Goal: Task Accomplishment & Management: Manage account settings

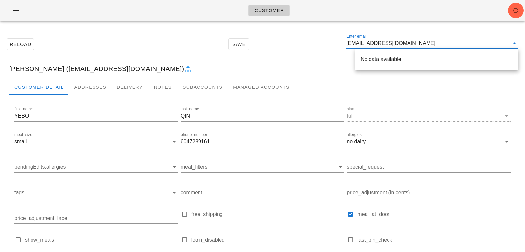
click at [506, 12] on div "Customer" at bounding box center [262, 10] width 525 height 21
click at [517, 12] on icon "button" at bounding box center [516, 11] width 8 height 8
type input "[PERSON_NAME] ([EMAIL_ADDRESS][DOMAIN_NAME])"
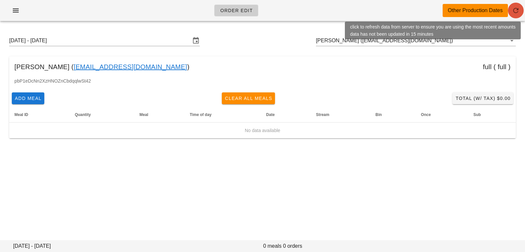
click at [514, 9] on icon "button" at bounding box center [516, 11] width 8 height 8
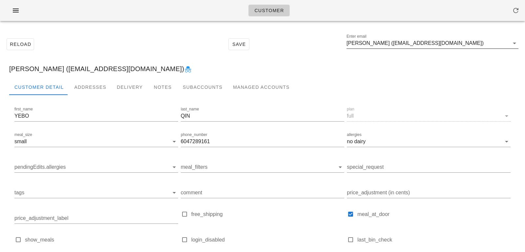
click at [446, 46] on input "[PERSON_NAME] ([EMAIL_ADDRESS][DOMAIN_NAME])" at bounding box center [428, 43] width 163 height 11
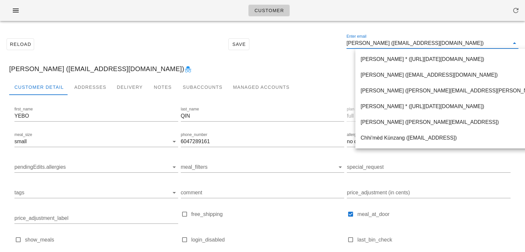
paste input "[EMAIL_ADDRESS][DOMAIN_NAME]"
type input "[EMAIL_ADDRESS][DOMAIN_NAME]"
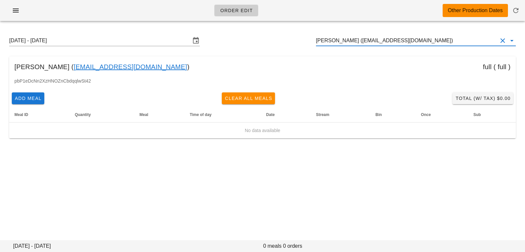
click at [429, 41] on input "[PERSON_NAME] ([EMAIL_ADDRESS][DOMAIN_NAME])" at bounding box center [407, 40] width 182 height 11
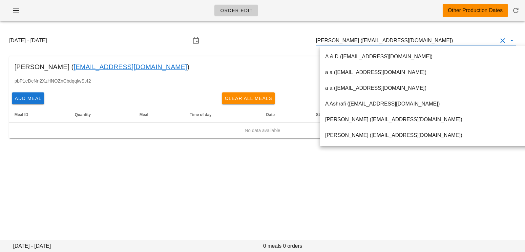
paste input "tanja.radeka@gmail.com"
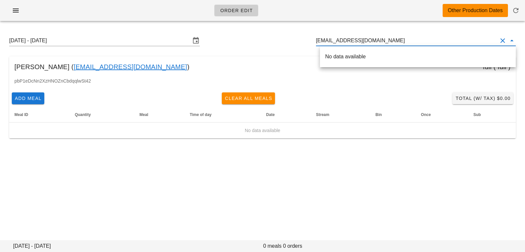
drag, startPoint x: 350, startPoint y: 41, endPoint x: 402, endPoint y: 35, distance: 52.3
click at [403, 36] on input "tanja.radeka@gmail.com" at bounding box center [407, 40] width 182 height 11
click at [350, 39] on input "tanja.radeka@gmail.com" at bounding box center [407, 40] width 182 height 11
drag, startPoint x: 350, startPoint y: 39, endPoint x: 394, endPoint y: 39, distance: 43.7
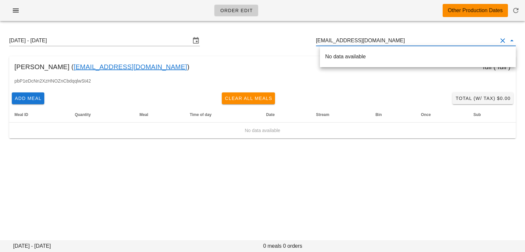
click at [394, 40] on input "tanja.radeka@gmail.com" at bounding box center [407, 40] width 182 height 11
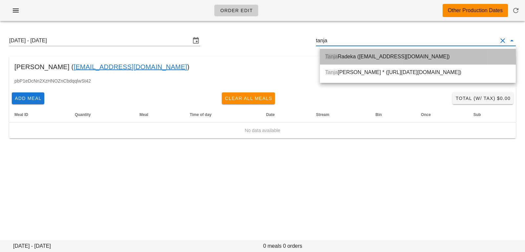
click at [372, 56] on div "Tanja Radeka (Tradeka@hotmail.com)" at bounding box center [418, 57] width 186 height 6
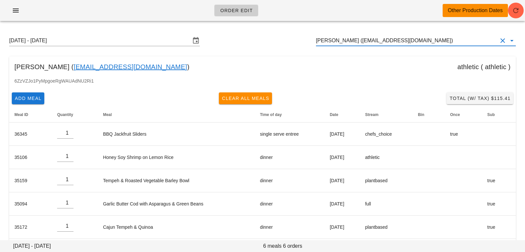
click at [429, 44] on input "Tanja Radeka (Tradeka@hotmail.com)" at bounding box center [407, 40] width 182 height 11
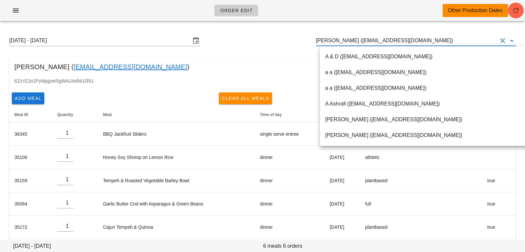
drag, startPoint x: 429, startPoint y: 44, endPoint x: 286, endPoint y: 36, distance: 143.4
click at [286, 36] on div "Sunday August 17 - Saturday August 23 Tanja Radeka (Tradeka@hotmail.com)" at bounding box center [262, 40] width 517 height 21
paste input "mohsenbordbar_96@yahoo.com"
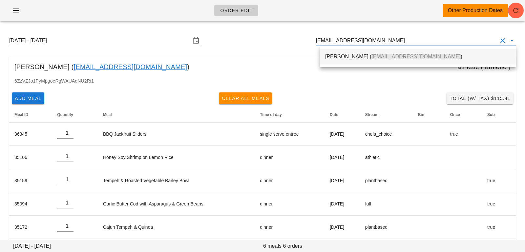
click at [437, 58] on span "mohsenbordbar_96@yahoo.com" at bounding box center [416, 57] width 89 height 6
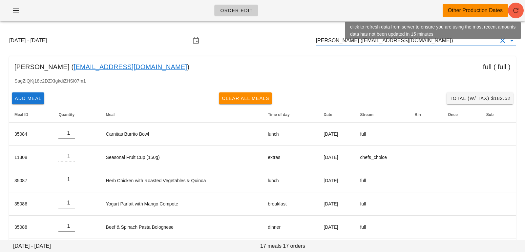
type input "[PERSON_NAME] ([EMAIL_ADDRESS][DOMAIN_NAME])"
click at [516, 11] on icon "button" at bounding box center [516, 11] width 8 height 8
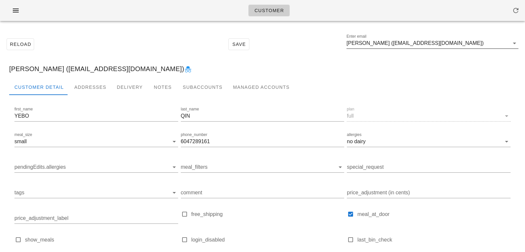
click at [455, 43] on input "[PERSON_NAME] ([EMAIL_ADDRESS][DOMAIN_NAME])" at bounding box center [428, 43] width 163 height 11
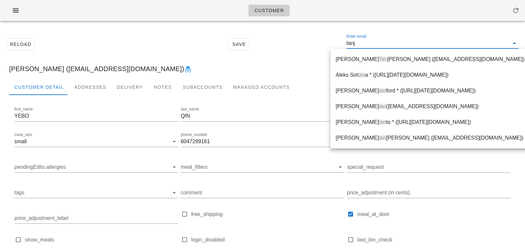
type input "tanja"
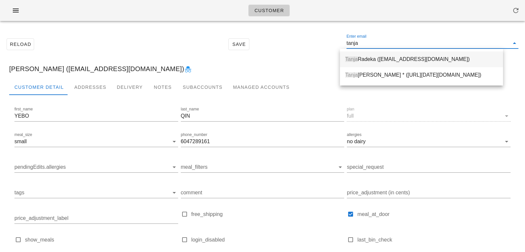
click at [454, 57] on div "Tanja Radeka (Tradeka@hotmail.com)" at bounding box center [421, 59] width 153 height 6
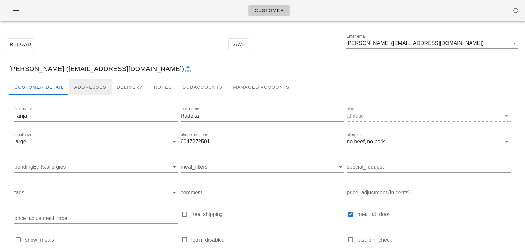
click at [90, 88] on div "Addresses" at bounding box center [90, 87] width 43 height 16
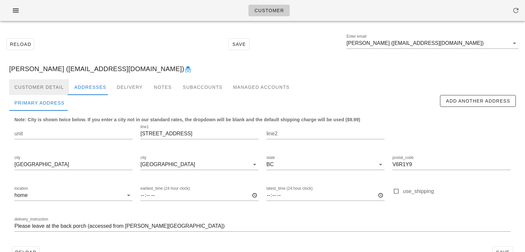
click at [54, 83] on div "Customer Detail" at bounding box center [39, 87] width 60 height 16
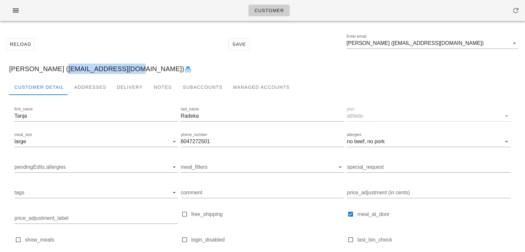
drag, startPoint x: 53, startPoint y: 69, endPoint x: 118, endPoint y: 69, distance: 65.7
click at [118, 69] on div "[PERSON_NAME] ([EMAIL_ADDRESS][DOMAIN_NAME])" at bounding box center [262, 68] width 517 height 21
copy div "Tradeka@hotmail.com"
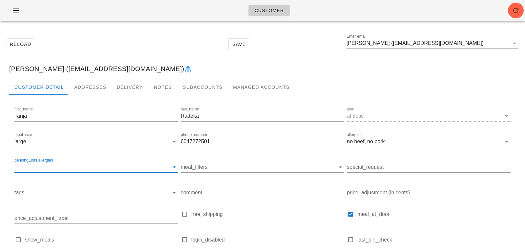
click at [82, 170] on input "pendingEdits.allergies" at bounding box center [90, 167] width 153 height 11
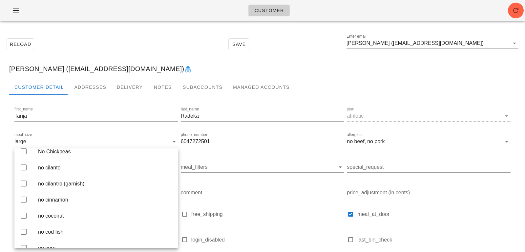
scroll to position [467, 0]
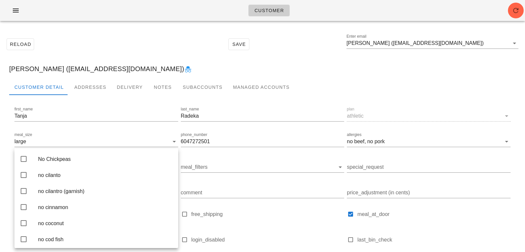
click at [169, 43] on div "Reload Save Enter email Tanja Radeka (Tradeka@hotmail.com)" at bounding box center [262, 44] width 517 height 28
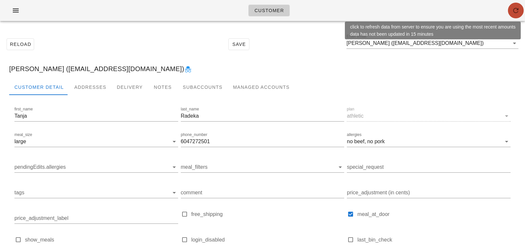
click at [514, 11] on icon "button" at bounding box center [516, 11] width 8 height 8
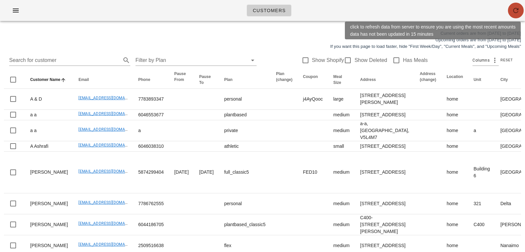
click at [519, 11] on icon "button" at bounding box center [516, 11] width 8 height 8
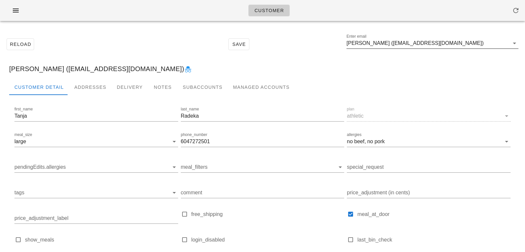
click at [457, 45] on input "[PERSON_NAME] ([EMAIL_ADDRESS][DOMAIN_NAME])" at bounding box center [428, 43] width 163 height 11
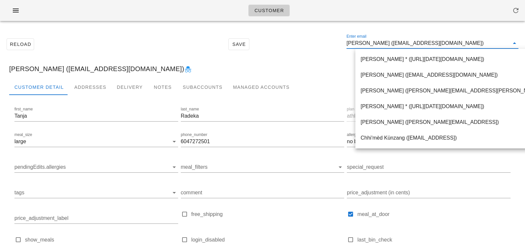
paste input "[EMAIL_ADDRESS][DOMAIN_NAME]"
type input "[EMAIL_ADDRESS][DOMAIN_NAME]"
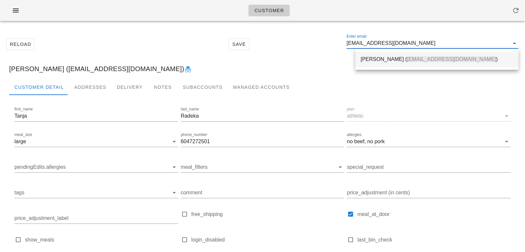
click at [457, 52] on div "[PERSON_NAME] ( [EMAIL_ADDRESS][DOMAIN_NAME] )" at bounding box center [437, 60] width 163 height 16
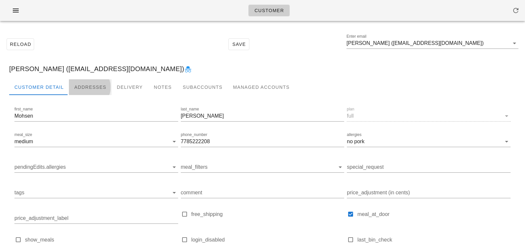
click at [97, 90] on div "Addresses" at bounding box center [90, 87] width 43 height 16
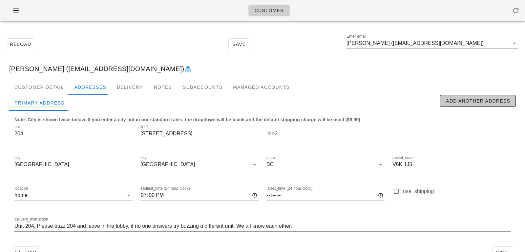
click at [503, 96] on button "Add Another Address" at bounding box center [478, 101] width 76 height 12
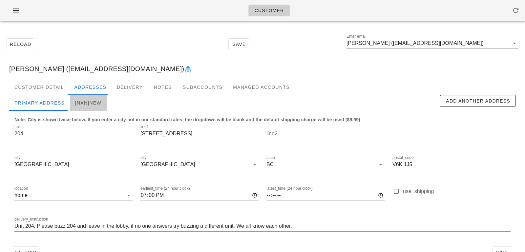
click at [88, 106] on div "[NaN]new" at bounding box center [88, 103] width 37 height 16
type input "new"
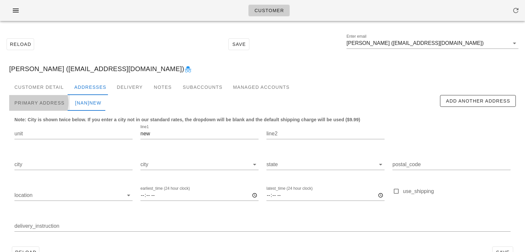
click at [38, 102] on div "Primary Address" at bounding box center [39, 103] width 61 height 16
type input "204"
type input "[STREET_ADDRESS]"
type input "[GEOGRAPHIC_DATA]"
type input "V6K 1J5"
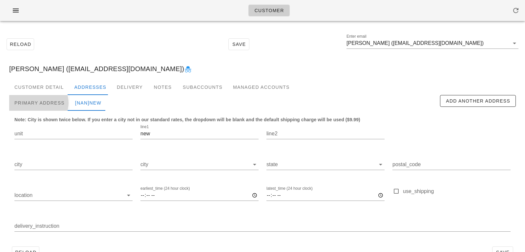
type input "19:00"
type input "Unit 204, Please buzz 204 and leave in the lobby, if no one answers try buzzing…"
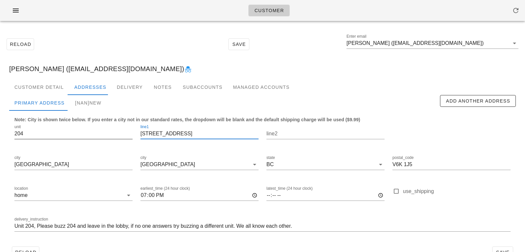
drag, startPoint x: 195, startPoint y: 133, endPoint x: 85, endPoint y: 130, distance: 109.4
click at [85, 130] on div "unit 204 line1 2445 W 2nd Ave line2 city Vancouver city Vancouver state BC post…" at bounding box center [263, 181] width 504 height 123
click at [88, 100] on div "[NaN]new" at bounding box center [88, 103] width 37 height 16
type input "new"
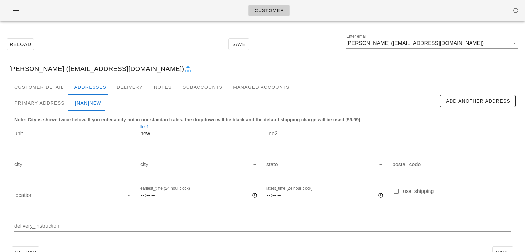
click at [163, 134] on input "new" at bounding box center [200, 134] width 118 height 11
drag, startPoint x: 163, startPoint y: 134, endPoint x: 106, endPoint y: 125, distance: 57.1
click at [108, 127] on div "unit line1 new line2 city city state postal_code location earliest_time (24 hou…" at bounding box center [263, 181] width 504 height 123
paste input "[STREET_ADDRESS]"
type input "[STREET_ADDRESS]"
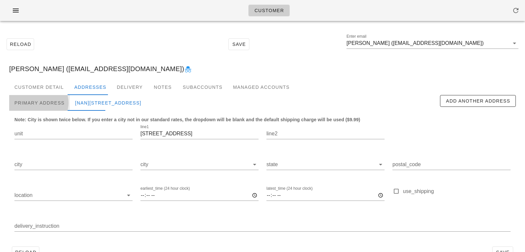
click at [50, 102] on div "Primary Address" at bounding box center [39, 103] width 61 height 16
type input "204"
type input "[GEOGRAPHIC_DATA]"
type input "V6K 1J5"
type input "19:00"
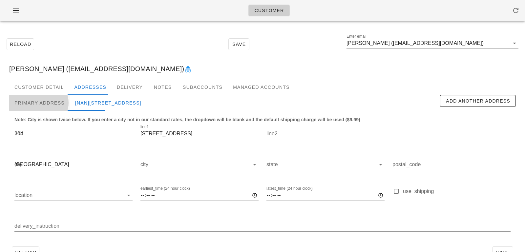
type input "Unit 204, Please buzz 204 and leave in the lobby, if no one answers try buzzing…"
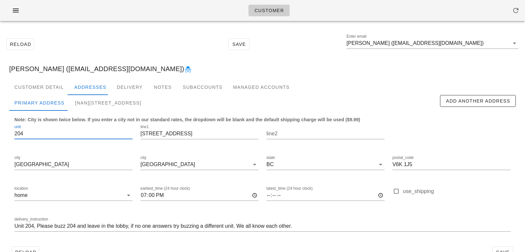
drag, startPoint x: 58, startPoint y: 135, endPoint x: 7, endPoint y: 130, distance: 51.5
click at [7, 130] on div "Customer Detail Addresses Delivery Notes Subaccounts Managed Accounts first_nam…" at bounding box center [262, 172] width 517 height 187
click at [81, 107] on div "[NaN]2445 W 2nd Ave" at bounding box center [108, 103] width 77 height 16
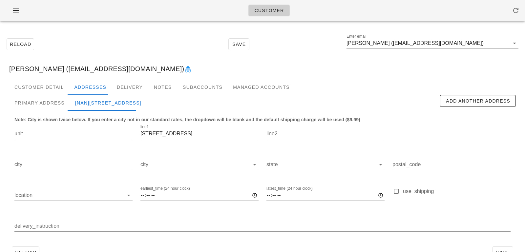
click at [67, 132] on input "unit" at bounding box center [73, 134] width 118 height 11
paste input "204"
type input "204"
click at [52, 98] on div "Primary Address" at bounding box center [39, 103] width 61 height 16
type input "[GEOGRAPHIC_DATA]"
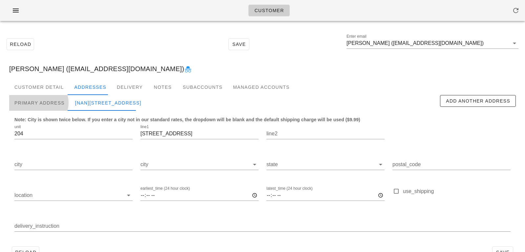
type input "V6K 1J5"
type input "19:00"
type input "Unit 204, Please buzz 204 and leave in the lobby, if no one answers try buzzing…"
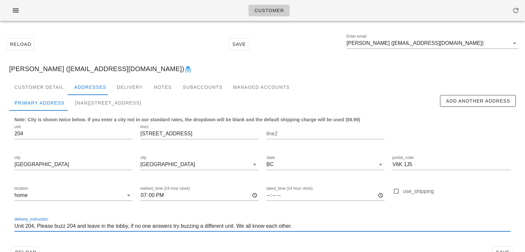
drag, startPoint x: 304, startPoint y: 230, endPoint x: 0, endPoint y: 205, distance: 305.3
click at [0, 205] on div "Reload Save Enter email Mohsen Bordbar (mohsenbordbar_96@yahoo.com) Mohsen Bord…" at bounding box center [262, 148] width 525 height 244
click at [90, 103] on div "[NaN]204-2445 W 2nd Ave" at bounding box center [108, 103] width 77 height 16
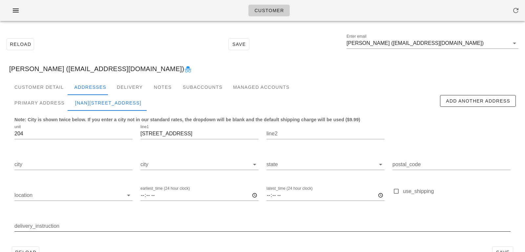
click at [80, 228] on input "delivery_instruction" at bounding box center [262, 226] width 496 height 11
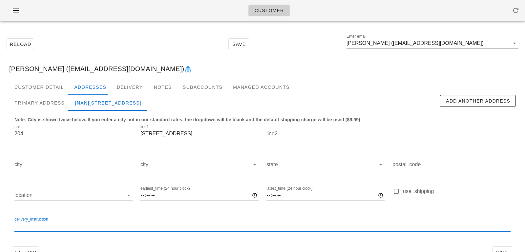
paste input "Unit 204, Please buzz 204 and leave in the lobby, if no one answers try buzzing…"
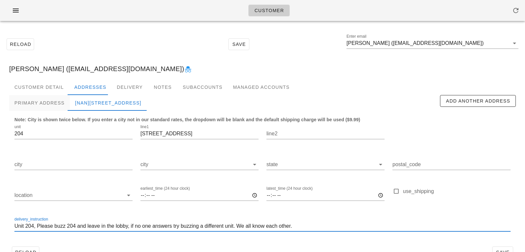
type input "Unit 204, Please buzz 204 and leave in the lobby, if no one answers try buzzing…"
click at [44, 101] on div "Primary Address" at bounding box center [39, 103] width 61 height 16
type input "[GEOGRAPHIC_DATA]"
type input "V6K 1J5"
type input "19:00"
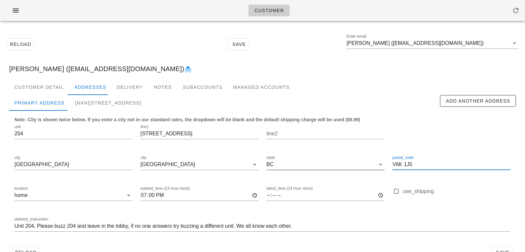
drag, startPoint x: 419, startPoint y: 166, endPoint x: 356, endPoint y: 160, distance: 63.4
click at [356, 160] on div "unit 204 line1 2445 W 2nd Ave line2 city Vancouver city Vancouver state BC post…" at bounding box center [263, 181] width 504 height 123
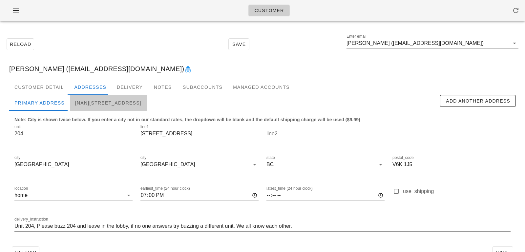
click at [111, 103] on div "[NaN]204-2445 W 2nd Ave" at bounding box center [108, 103] width 77 height 16
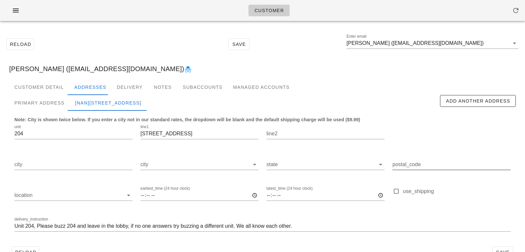
click at [398, 169] on input "postal_code" at bounding box center [452, 165] width 118 height 11
paste input "V6K 1J5"
type input "V6K 1J5"
click at [169, 165] on input "city" at bounding box center [195, 165] width 109 height 11
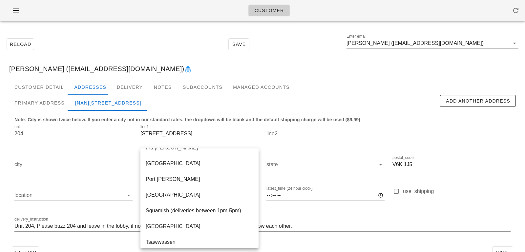
scroll to position [268, 0]
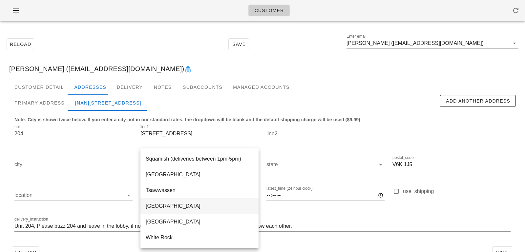
click at [172, 206] on div "[GEOGRAPHIC_DATA]" at bounding box center [200, 206] width 108 height 6
type input "[GEOGRAPHIC_DATA]"
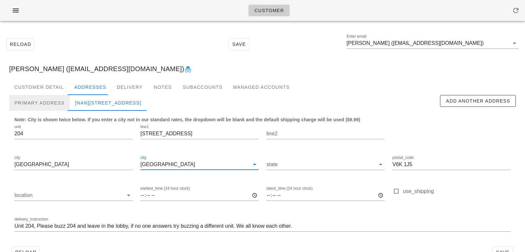
click at [56, 105] on div "Primary Address" at bounding box center [39, 103] width 61 height 16
type input "19:00"
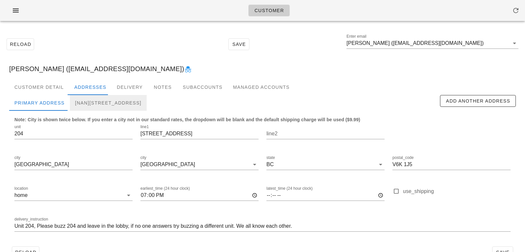
click at [87, 107] on div "[NaN]204-2445 W 2nd Ave, Vancouver, V6K1J5" at bounding box center [108, 103] width 77 height 16
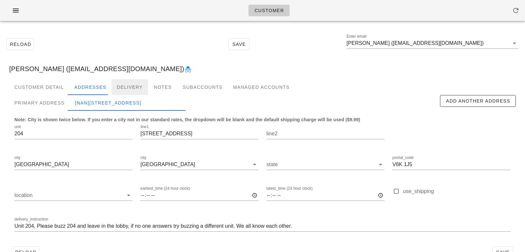
click at [131, 87] on div "Delivery" at bounding box center [130, 87] width 36 height 16
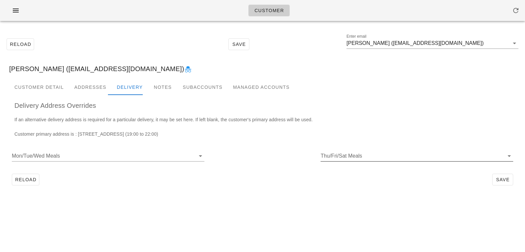
click at [342, 156] on input "Thu/Fri/Sat Meals" at bounding box center [412, 156] width 182 height 11
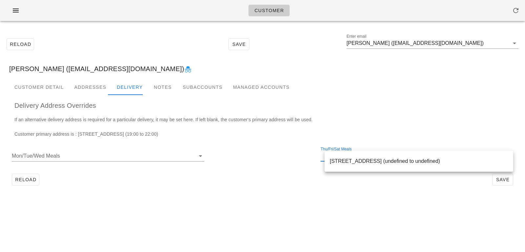
click at [299, 161] on div "Mon/Tue/Wed Meals Thu/Fri/Sat Meals" at bounding box center [262, 157] width 507 height 28
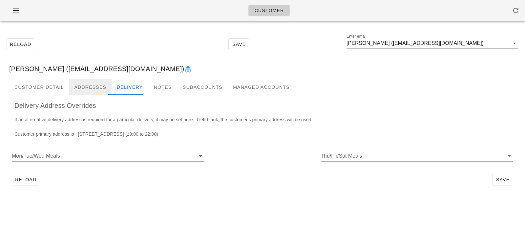
click at [97, 86] on div "Addresses" at bounding box center [90, 87] width 43 height 16
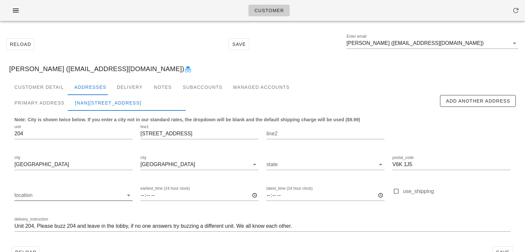
click at [104, 195] on input "location" at bounding box center [68, 195] width 109 height 11
click at [76, 213] on div "office" at bounding box center [74, 216] width 108 height 6
click at [129, 78] on div "Mohsen Bordbar (mohsenbordbar_96@yahoo.com)" at bounding box center [262, 68] width 517 height 21
click at [126, 86] on div "Delivery" at bounding box center [130, 87] width 36 height 16
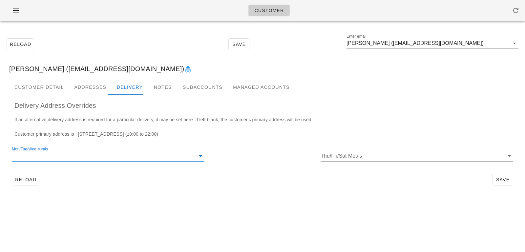
click at [82, 154] on input "Mon/Tue/Wed Meals" at bounding box center [103, 156] width 182 height 11
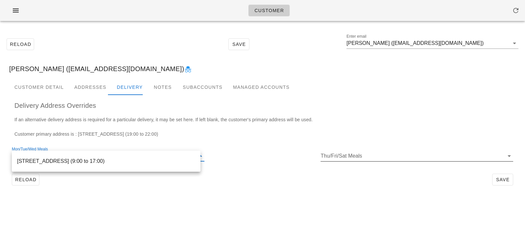
click at [328, 158] on input "Thu/Fri/Sat Meals" at bounding box center [412, 156] width 182 height 11
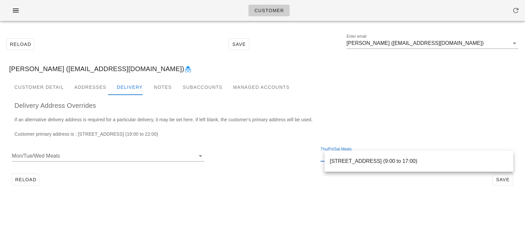
click at [276, 166] on div "Mon/Tue/Wed Meals Thu/Fri/Sat Meals" at bounding box center [262, 157] width 507 height 28
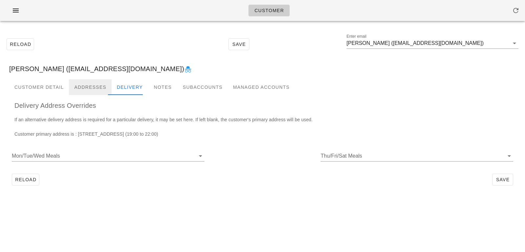
click at [92, 85] on div "Addresses" at bounding box center [90, 87] width 43 height 16
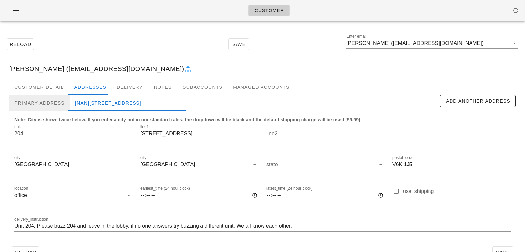
click at [56, 103] on div "Primary Address" at bounding box center [39, 103] width 61 height 16
type input "19:00"
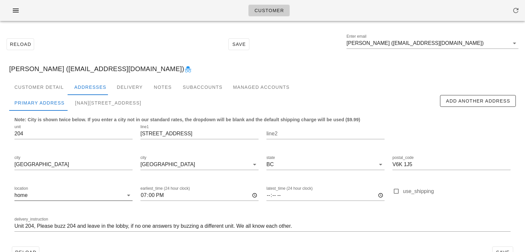
click at [104, 197] on input "location" at bounding box center [76, 195] width 95 height 11
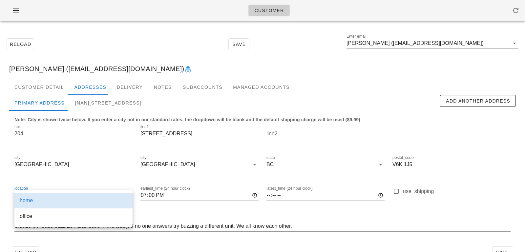
click at [105, 95] on div at bounding box center [88, 95] width 40 height 1
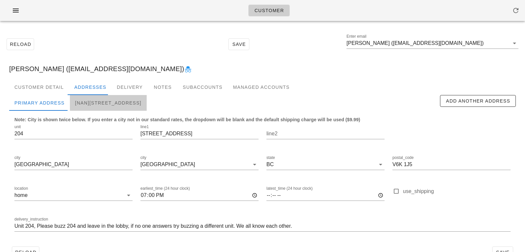
click at [116, 106] on div "[NaN]204-2445 W 2nd Ave, Vancouver, V6K1J5" at bounding box center [108, 103] width 77 height 16
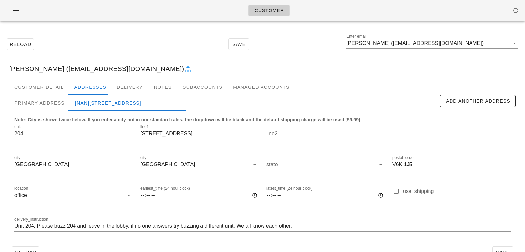
click at [94, 192] on input "location" at bounding box center [75, 195] width 95 height 11
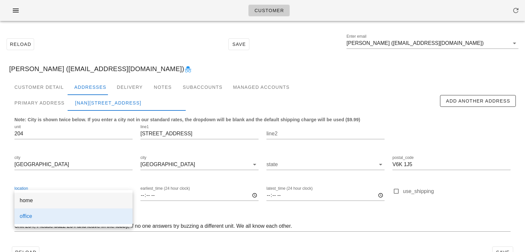
click at [90, 201] on div "home" at bounding box center [74, 201] width 108 height 6
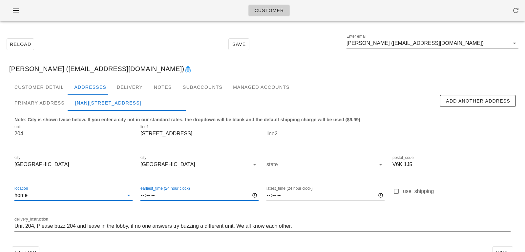
click at [143, 195] on input "earliest_time (24 hour clock)" at bounding box center [200, 195] width 118 height 11
type input "19:00"
click at [60, 103] on div "Primary Address" at bounding box center [39, 103] width 61 height 16
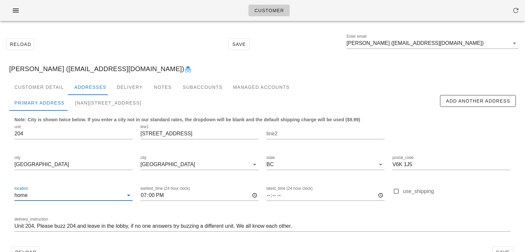
click at [97, 198] on input "location" at bounding box center [76, 195] width 95 height 11
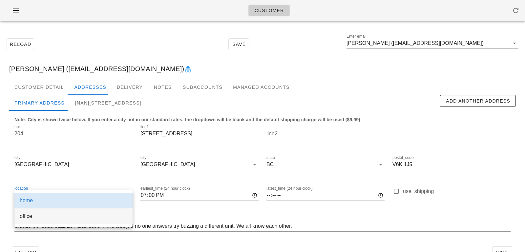
click at [86, 213] on div "office" at bounding box center [74, 216] width 108 height 14
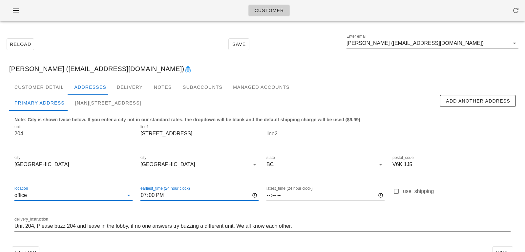
click at [149, 198] on input "19:00" at bounding box center [200, 195] width 118 height 11
click at [145, 196] on input "19:00" at bounding box center [200, 195] width 118 height 11
click at [168, 199] on input "19:00" at bounding box center [200, 195] width 118 height 11
click at [162, 193] on input "12:00" at bounding box center [200, 195] width 118 height 11
click at [144, 193] on input "12:00" at bounding box center [200, 195] width 118 height 11
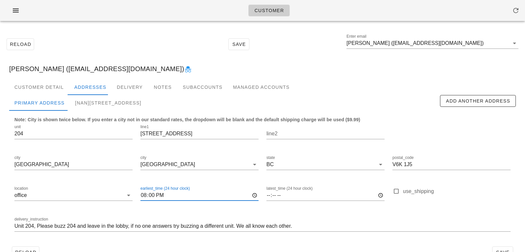
click at [162, 200] on input "20:00" at bounding box center [200, 195] width 118 height 11
click at [162, 197] on input "20:00" at bounding box center [200, 195] width 118 height 11
click at [224, 61] on div "Mohsen Bordbar (mohsenbordbar_96@yahoo.com)" at bounding box center [262, 68] width 517 height 21
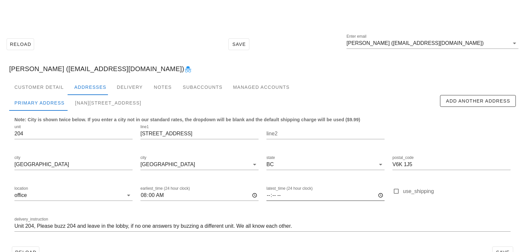
scroll to position [18, 0]
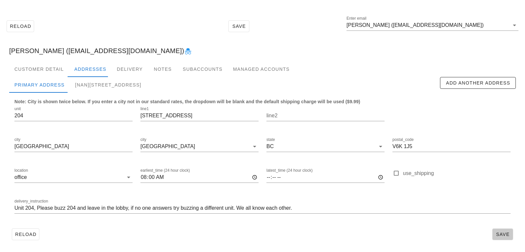
click at [503, 234] on span "Save" at bounding box center [502, 234] width 15 height 5
click at [147, 86] on div "[NaN]204-2445 W 2nd Ave, Vancouver, V6K1J5" at bounding box center [108, 85] width 77 height 16
type input "19:00"
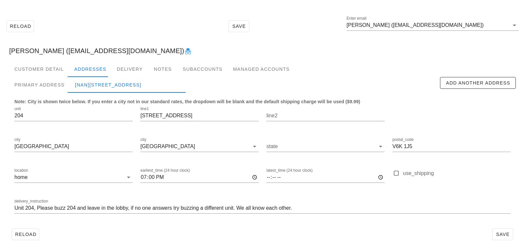
click at [352, 232] on div "Reload Save" at bounding box center [262, 234] width 507 height 17
click at [125, 72] on div "Delivery" at bounding box center [130, 69] width 36 height 16
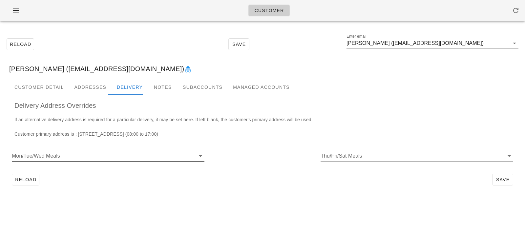
click at [82, 155] on input "Mon/Tue/Wed Meals" at bounding box center [103, 156] width 182 height 11
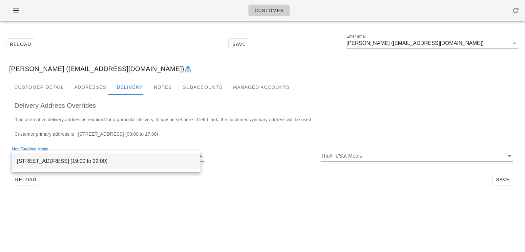
click at [85, 165] on div "204-2445 W 2nd Ave, Vancouver, V6K1J5 (19:00 to 22:00)" at bounding box center [106, 161] width 178 height 14
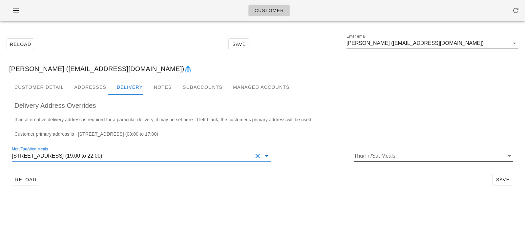
click at [383, 154] on input "Thu/Fri/Sat Meals" at bounding box center [428, 156] width 149 height 11
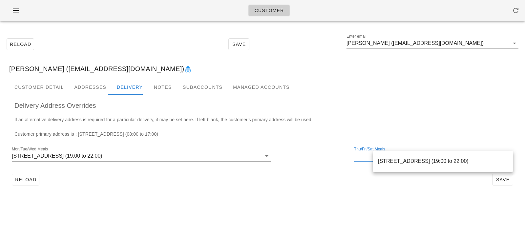
click at [262, 155] on button "Clear Mon/Tue/Wed Meals" at bounding box center [258, 156] width 8 height 8
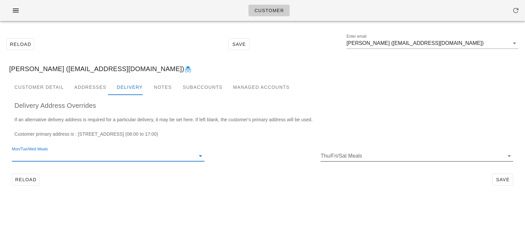
click at [355, 158] on input "Thu/Fri/Sat Meals" at bounding box center [412, 156] width 182 height 11
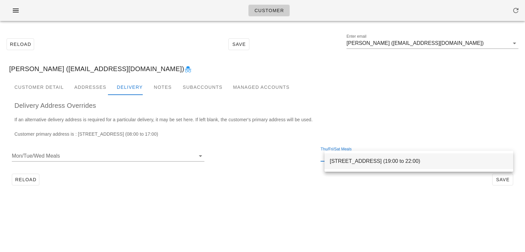
click at [361, 163] on div "204-2445 W 2nd Ave, Vancouver, V6K1J5 (19:00 to 22:00)" at bounding box center [419, 161] width 178 height 6
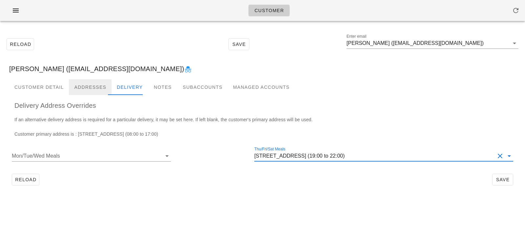
click at [93, 88] on div "Addresses" at bounding box center [90, 87] width 43 height 16
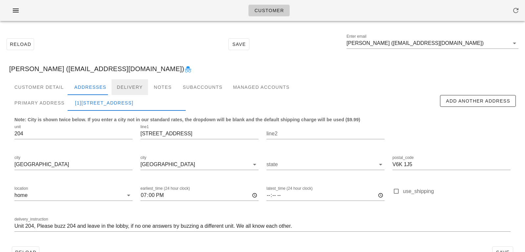
click at [116, 87] on div "Delivery" at bounding box center [130, 87] width 36 height 16
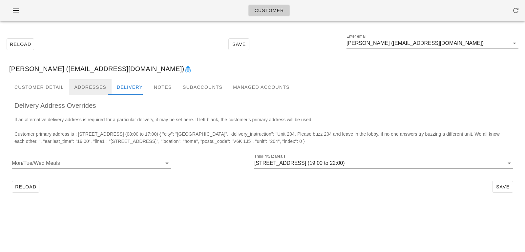
click at [95, 83] on div "Addresses" at bounding box center [90, 87] width 43 height 16
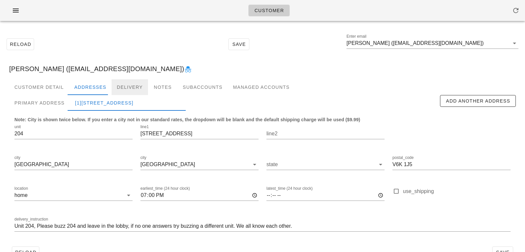
click at [137, 90] on div "Delivery" at bounding box center [130, 87] width 36 height 16
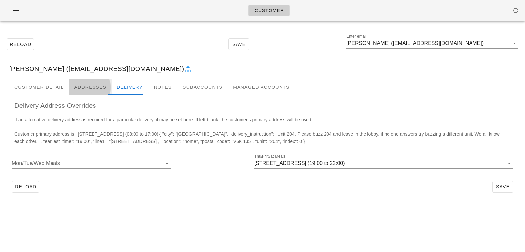
click at [93, 85] on div "Addresses" at bounding box center [90, 87] width 43 height 16
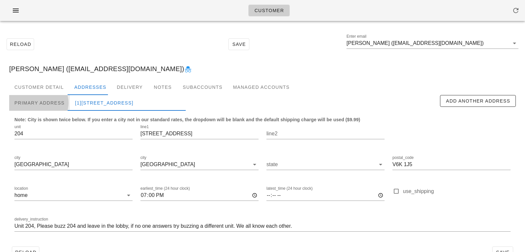
click at [48, 104] on div "Primary Address" at bounding box center [39, 103] width 61 height 16
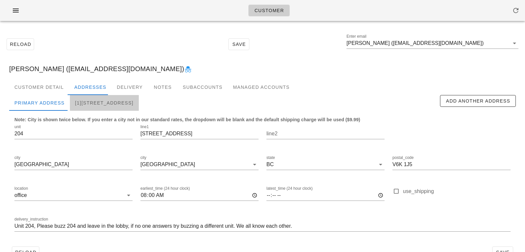
click at [85, 103] on div "[1]204-2445 W 2nd Ave, Vancouver, V6K1J5" at bounding box center [104, 103] width 69 height 16
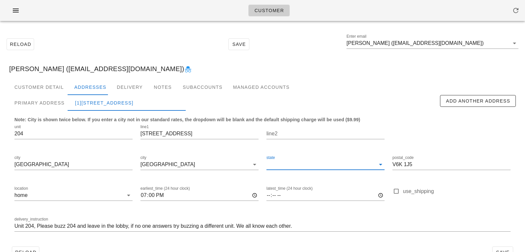
click at [295, 164] on input "state" at bounding box center [321, 165] width 109 height 11
click at [294, 167] on div "BC" at bounding box center [326, 170] width 108 height 6
click at [54, 98] on div "Primary Address" at bounding box center [39, 103] width 61 height 16
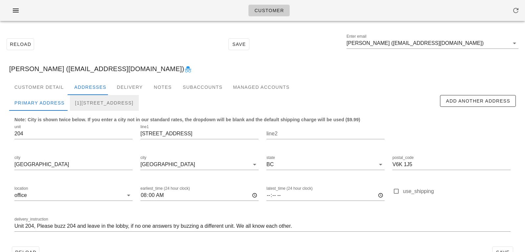
click at [85, 102] on div "[1]204-2445 W 2nd Ave, Vancouver, V6K1J5" at bounding box center [104, 103] width 69 height 16
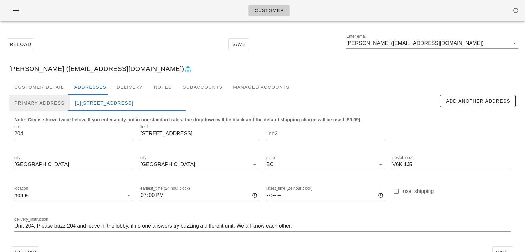
click at [44, 103] on div "Primary Address" at bounding box center [39, 103] width 61 height 16
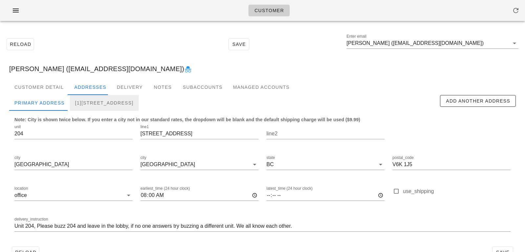
click at [85, 103] on div "[1]204-2445 W 2nd Ave, Vancouver, V6K1J5" at bounding box center [104, 103] width 69 height 16
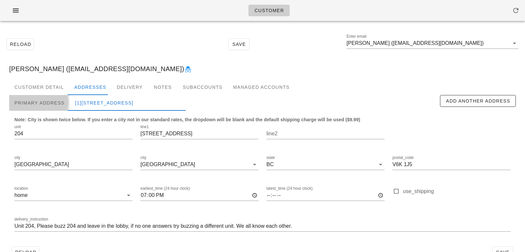
click at [45, 104] on div "Primary Address" at bounding box center [39, 103] width 61 height 16
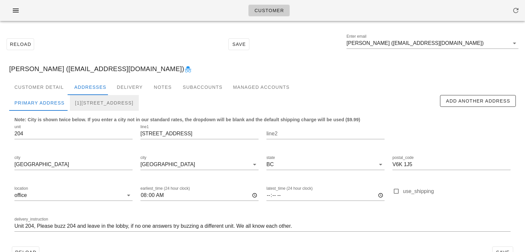
click at [121, 98] on div "[1]204-2445 W 2nd Ave, Vancouver, V6K1J5" at bounding box center [104, 103] width 69 height 16
type input "19:00"
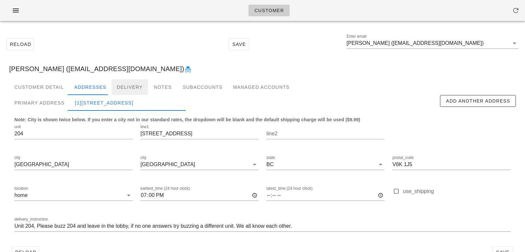
click at [129, 82] on div "Delivery" at bounding box center [130, 87] width 36 height 16
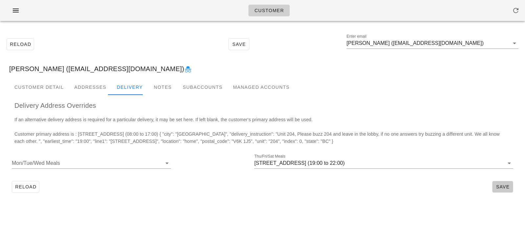
click at [501, 188] on span "Save" at bounding box center [502, 187] width 15 height 5
click at [509, 165] on icon at bounding box center [510, 164] width 8 height 8
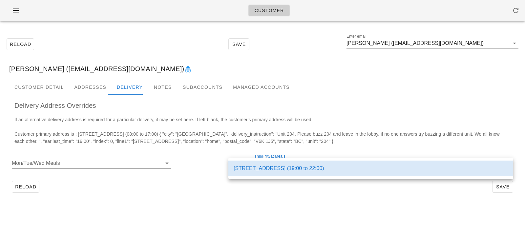
click at [474, 142] on div "If an alternative delivery address is required for a particular delivery, it ma…" at bounding box center [262, 133] width 507 height 34
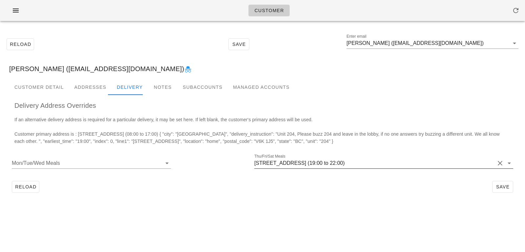
click at [499, 164] on button "Clear Thu/Fri/Sat Meals" at bounding box center [500, 164] width 8 height 8
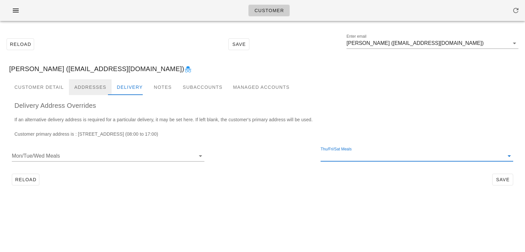
click at [104, 86] on div "Addresses" at bounding box center [90, 87] width 43 height 16
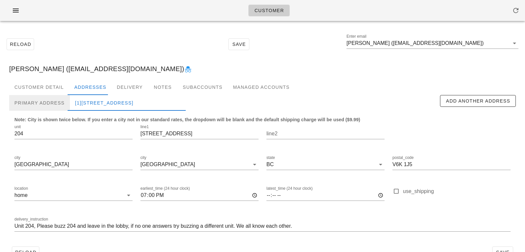
click at [59, 104] on div "Primary Address" at bounding box center [39, 103] width 61 height 16
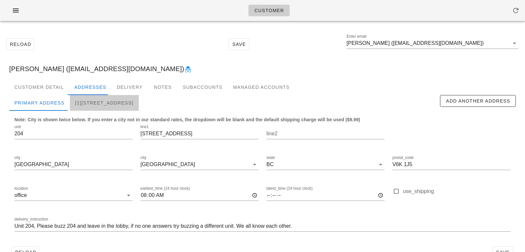
click at [98, 103] on div "[1]204-2445 W 2nd Ave, Vancouver, V6K1J5" at bounding box center [104, 103] width 69 height 16
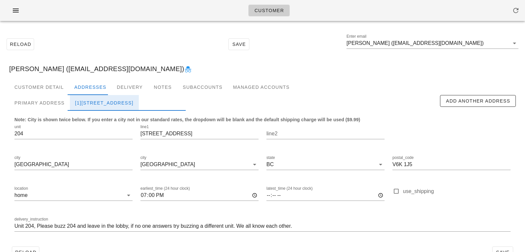
scroll to position [18, 0]
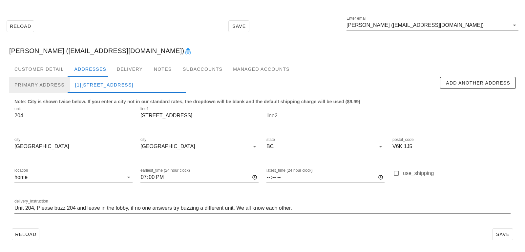
click at [43, 79] on div "Primary Address" at bounding box center [39, 85] width 61 height 16
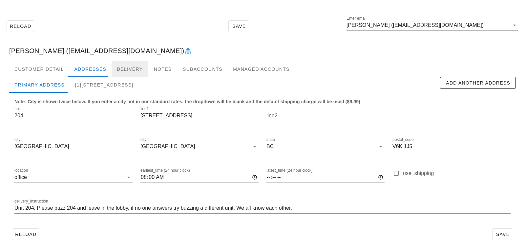
click at [123, 73] on div "Delivery" at bounding box center [130, 69] width 36 height 16
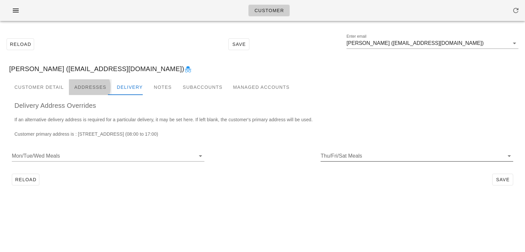
click at [85, 92] on div "Addresses" at bounding box center [90, 87] width 43 height 16
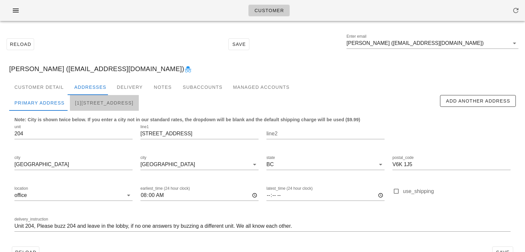
click at [102, 103] on div "[1]204-2445 W 2nd Ave, Vancouver, V6K1J5" at bounding box center [104, 103] width 69 height 16
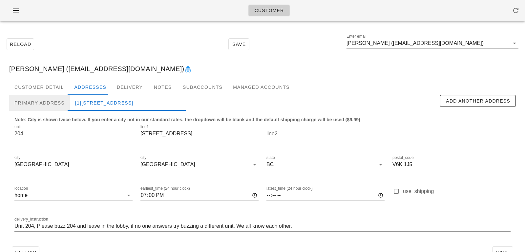
click at [66, 111] on div "Primary Address" at bounding box center [39, 103] width 61 height 16
type input "08:00"
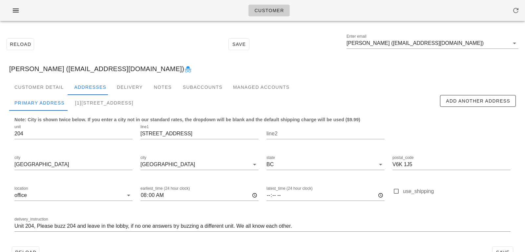
scroll to position [18, 0]
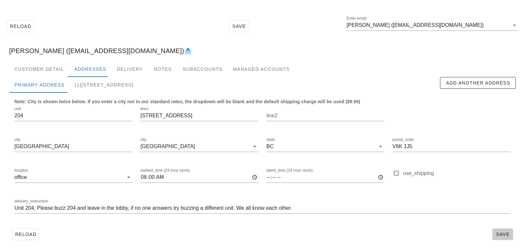
click at [500, 230] on button "Save" at bounding box center [502, 235] width 21 height 12
click at [149, 76] on div "Notes" at bounding box center [163, 69] width 30 height 16
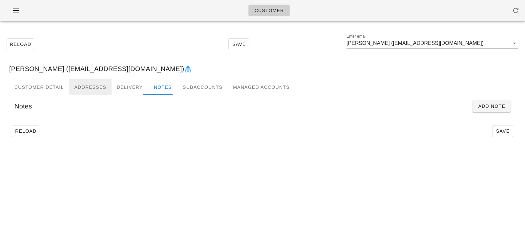
click at [97, 88] on div "Addresses" at bounding box center [90, 87] width 43 height 16
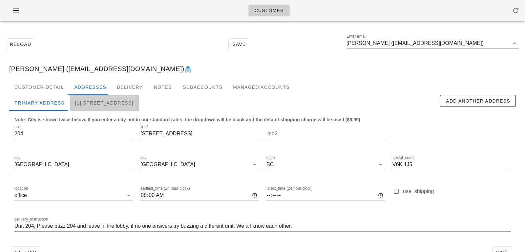
click at [118, 109] on div "[1]204-2445 W 2nd Ave, Vancouver, V6K1J5" at bounding box center [104, 103] width 69 height 16
type input "19:00"
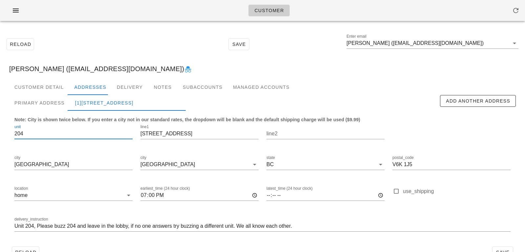
click at [96, 132] on input "204" at bounding box center [73, 134] width 118 height 11
drag, startPoint x: 97, startPoint y: 133, endPoint x: 0, endPoint y: 132, distance: 97.2
click at [0, 132] on div "Reload Save Enter email Mohsen Bordbar (mohsenbordbar_96@yahoo.com) Mohsen Bord…" at bounding box center [262, 148] width 525 height 244
click at [105, 128] on div "unit" at bounding box center [73, 136] width 118 height 22
drag, startPoint x: 202, startPoint y: 136, endPoint x: 72, endPoint y: 121, distance: 131.1
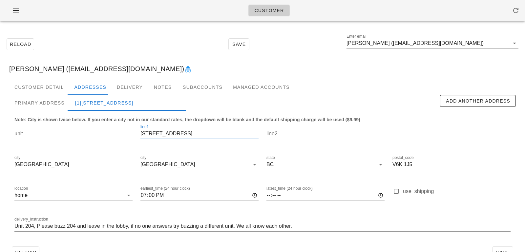
click at [72, 121] on div "unit line1 2445 W 2nd Ave line2 city Vancouver city Vancouver state BC postal_c…" at bounding box center [263, 181] width 504 height 123
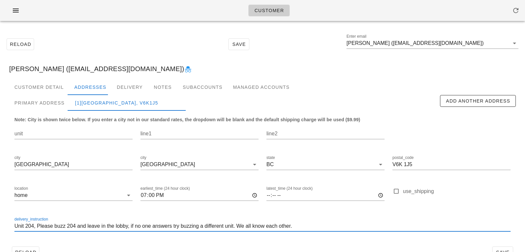
drag, startPoint x: 319, startPoint y: 227, endPoint x: 5, endPoint y: 205, distance: 315.0
click at [5, 205] on div "Customer Detail Addresses Delivery Notes Subaccounts Managed Accounts Primary A…" at bounding box center [262, 172] width 517 height 187
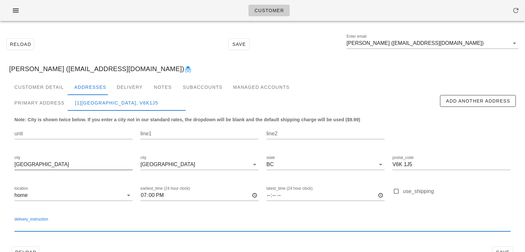
click at [85, 167] on input "Vancouver" at bounding box center [73, 165] width 118 height 11
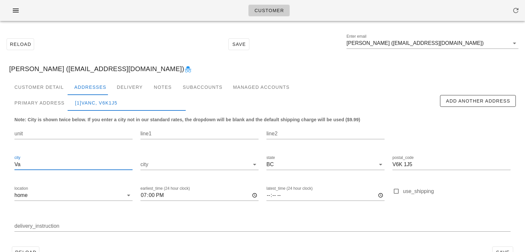
type input "V"
drag, startPoint x: 424, startPoint y: 162, endPoint x: 333, endPoint y: 160, distance: 91.3
click at [333, 161] on div "unit line1 line2 city city state BC postal_code V6K 1J5 location home earliest_…" at bounding box center [263, 181] width 504 height 123
click at [99, 200] on input "location" at bounding box center [76, 195] width 95 height 11
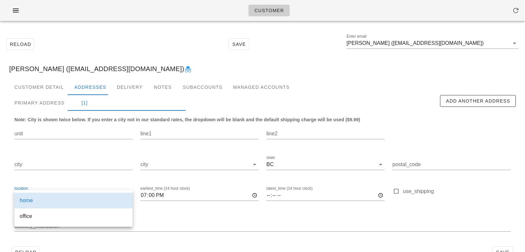
click at [81, 185] on div "location home" at bounding box center [74, 196] width 126 height 31
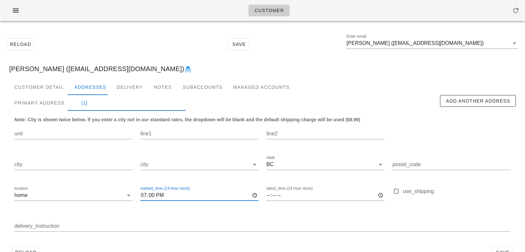
click at [176, 193] on input "19:00" at bounding box center [200, 195] width 118 height 11
click at [197, 212] on div "delivery_instruction" at bounding box center [263, 227] width 504 height 31
click at [150, 194] on input "earliest_time (24 hour clock)" at bounding box center [200, 195] width 118 height 11
click at [159, 196] on input "earliest_time (24 hour clock)" at bounding box center [200, 195] width 118 height 11
click at [152, 216] on div "delivery_instruction" at bounding box center [263, 227] width 504 height 31
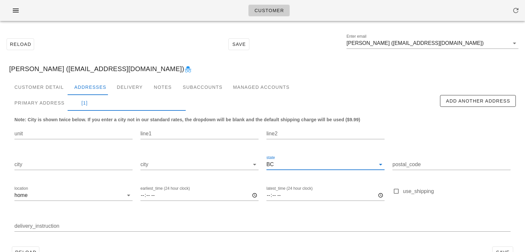
click at [286, 161] on input "state" at bounding box center [325, 165] width 100 height 11
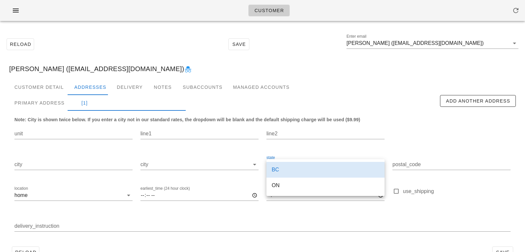
click at [293, 150] on div "line2" at bounding box center [326, 135] width 126 height 31
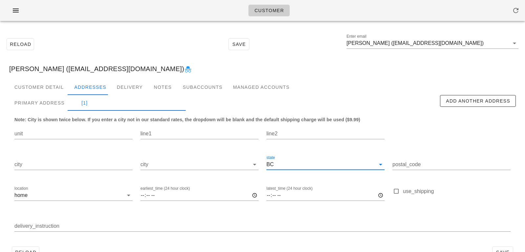
click at [298, 164] on input "state" at bounding box center [325, 165] width 100 height 11
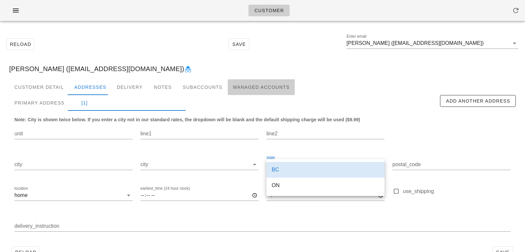
click at [288, 95] on div "Managed Accounts" at bounding box center [261, 87] width 67 height 16
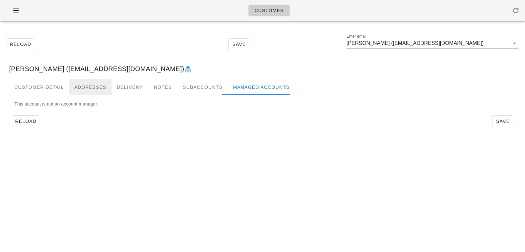
click at [94, 82] on div "Addresses" at bounding box center [90, 87] width 43 height 16
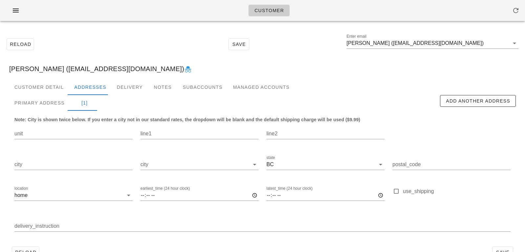
scroll to position [18, 0]
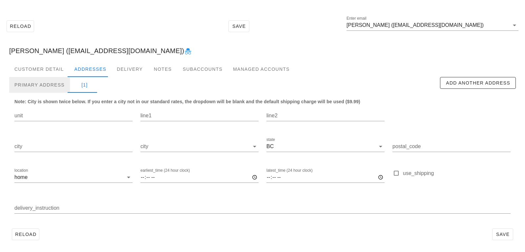
click at [52, 83] on div "Primary Address" at bounding box center [39, 85] width 61 height 16
type input "204"
type input "2445 W 2nd Ave"
type input "Vancouver"
type input "V6K 1J5"
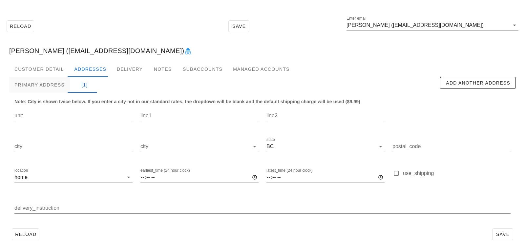
type input "08:00"
type input "Unit 204, Please buzz 204 and leave in the lobby, if no one answers try buzzing…"
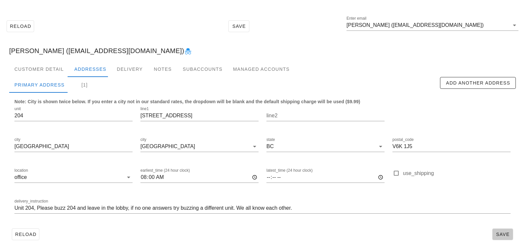
click at [501, 235] on span "Save" at bounding box center [502, 234] width 15 height 5
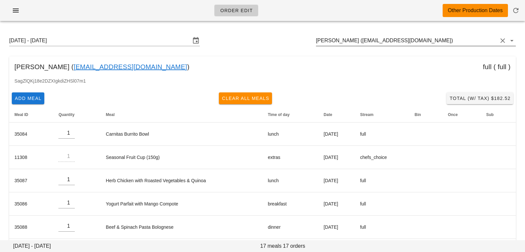
click at [457, 43] on input "[PERSON_NAME] ([EMAIL_ADDRESS][DOMAIN_NAME])" at bounding box center [407, 40] width 182 height 11
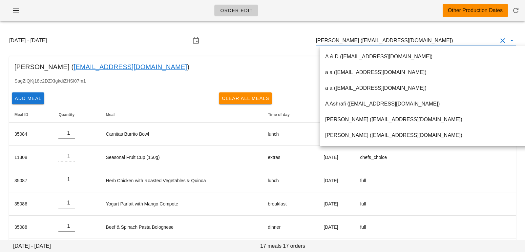
scroll to position [0, 0]
paste input "[EMAIL_ADDRESS][DOMAIN_NAME]"
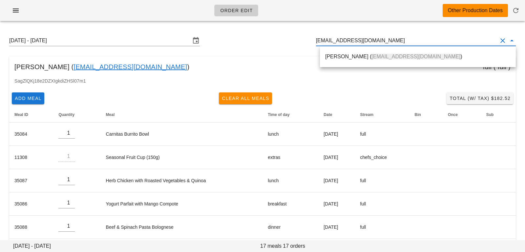
click at [397, 60] on div "Pratiksha Prabhu ( pratikshapprabhu@gmail.com )" at bounding box center [418, 57] width 186 height 14
type input "[PERSON_NAME] ([EMAIL_ADDRESS][DOMAIN_NAME])"
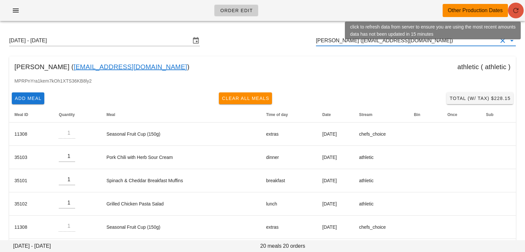
click at [514, 10] on icon "button" at bounding box center [516, 11] width 8 height 8
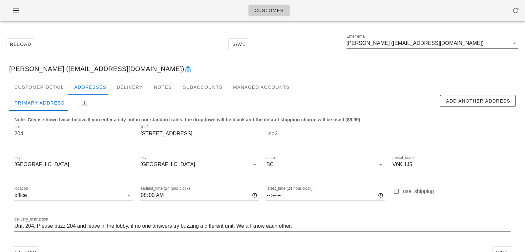
click at [489, 43] on input "[PERSON_NAME] ([EMAIL_ADDRESS][DOMAIN_NAME])" at bounding box center [428, 43] width 163 height 11
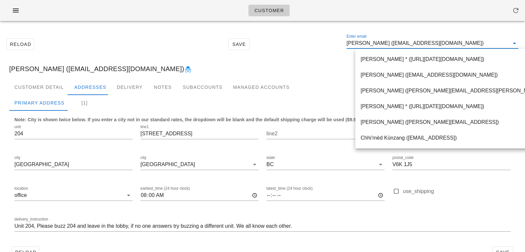
paste input "[EMAIL_ADDRESS][DOMAIN_NAME]"
type input "[EMAIL_ADDRESS][DOMAIN_NAME]"
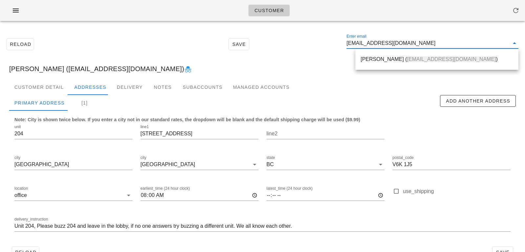
click at [415, 57] on span "[EMAIL_ADDRESS][DOMAIN_NAME]" at bounding box center [451, 59] width 89 height 6
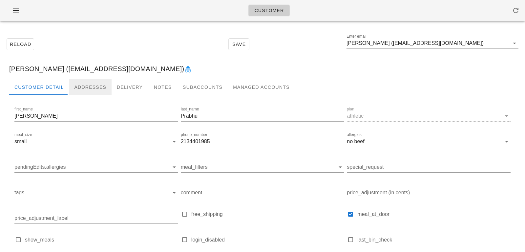
click at [90, 91] on div "Addresses" at bounding box center [90, 87] width 43 height 16
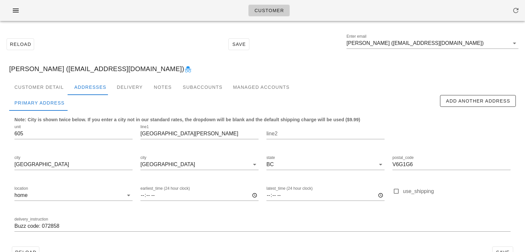
scroll to position [18, 0]
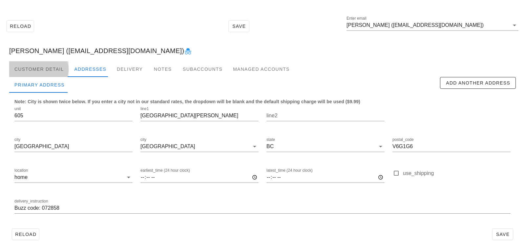
click at [49, 71] on div "Customer Detail" at bounding box center [39, 69] width 60 height 16
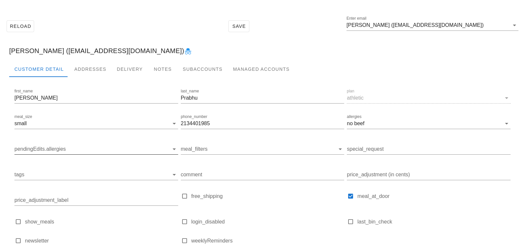
click at [78, 155] on div "pendingEdits.allergies" at bounding box center [96, 149] width 164 height 11
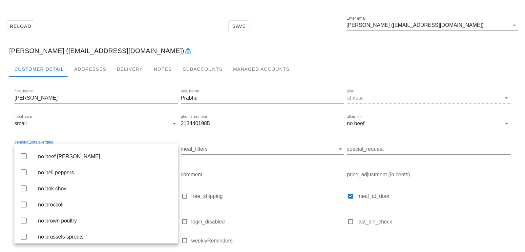
scroll to position [248, 0]
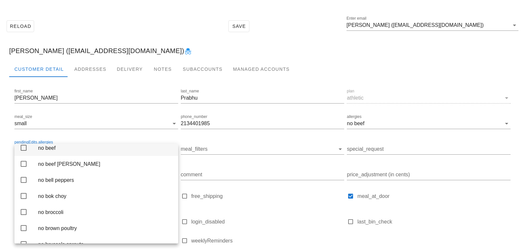
click at [92, 151] on div "no beef" at bounding box center [105, 148] width 135 height 6
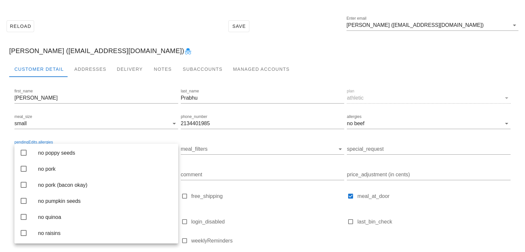
scroll to position [1177, 0]
click at [96, 171] on div "no pork" at bounding box center [105, 168] width 135 height 6
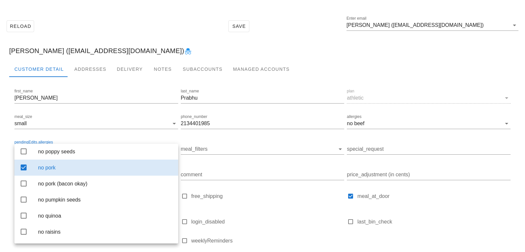
click at [184, 46] on div "[PERSON_NAME] ([EMAIL_ADDRESS][DOMAIN_NAME])" at bounding box center [262, 50] width 517 height 21
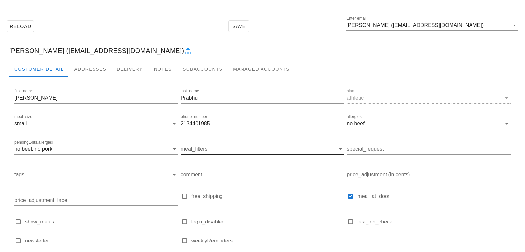
scroll to position [65, 0]
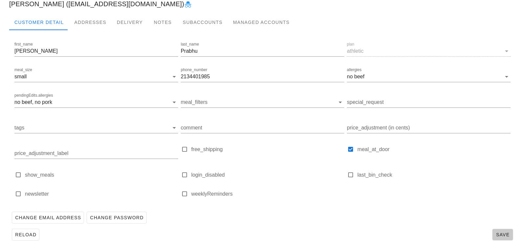
click at [500, 238] on button "Save" at bounding box center [502, 235] width 21 height 12
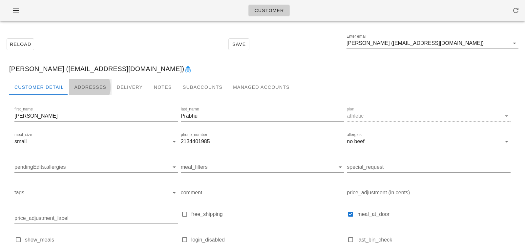
click at [93, 82] on div "Addresses" at bounding box center [90, 87] width 43 height 16
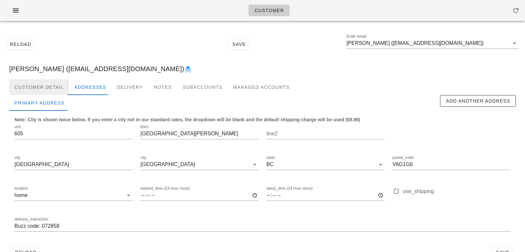
click at [48, 85] on div "Customer Detail" at bounding box center [39, 87] width 60 height 16
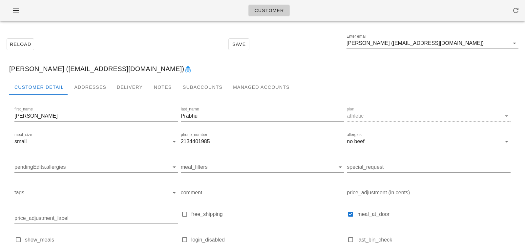
click at [60, 142] on input "meal_size" at bounding box center [98, 142] width 141 height 11
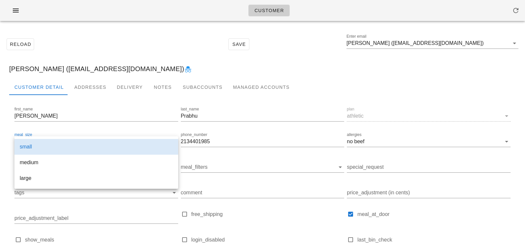
click at [118, 54] on div "Reload Save Enter email Pratiksha Prabhu (pratikshapprabhu@gmail.com)" at bounding box center [262, 44] width 517 height 28
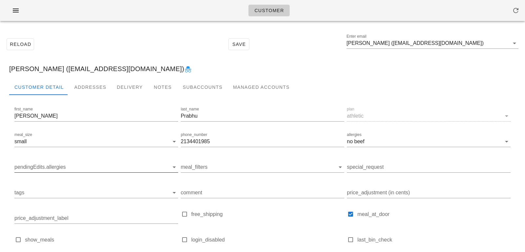
click at [62, 171] on input "pendingEdits.allergies" at bounding box center [90, 167] width 153 height 11
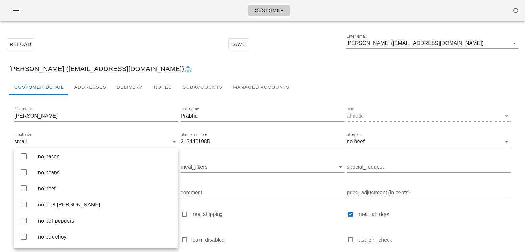
scroll to position [218, 0]
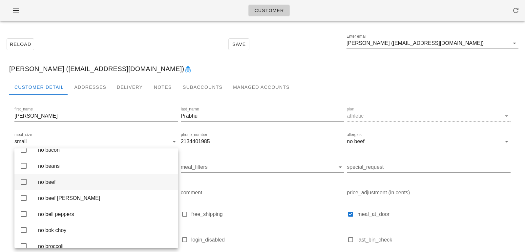
click at [68, 189] on div "no beef" at bounding box center [105, 182] width 135 height 14
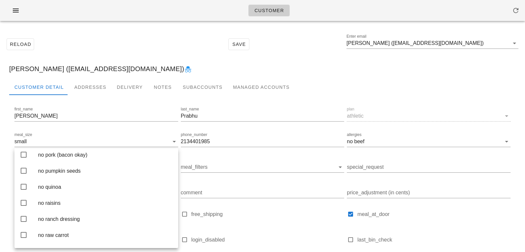
scroll to position [1212, 0]
click at [72, 142] on div "no pork" at bounding box center [105, 138] width 135 height 6
click at [121, 30] on div "Reload Save Enter email Pratiksha Prabhu (pratikshapprabhu@gmail.com) Pratiksha…" at bounding box center [262, 172] width 525 height 292
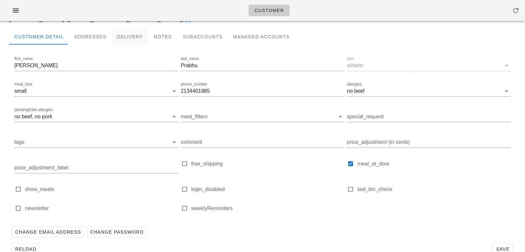
scroll to position [65, 0]
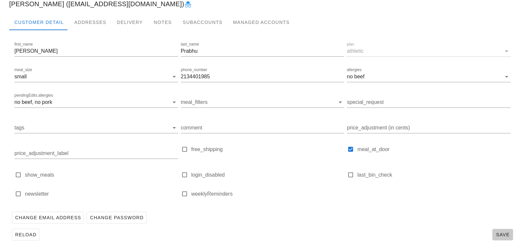
click at [501, 237] on span "Save" at bounding box center [502, 234] width 15 height 5
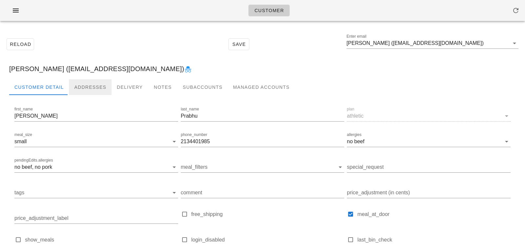
click at [100, 86] on div "Addresses" at bounding box center [90, 87] width 43 height 16
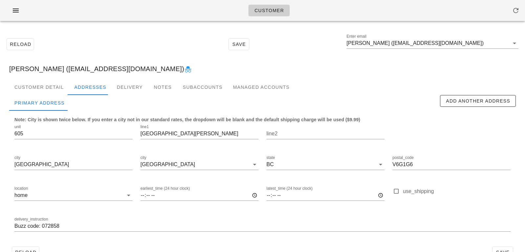
click at [49, 77] on div "[PERSON_NAME] ([EMAIL_ADDRESS][DOMAIN_NAME])" at bounding box center [262, 68] width 517 height 21
click at [45, 89] on div "Customer Detail" at bounding box center [39, 87] width 60 height 16
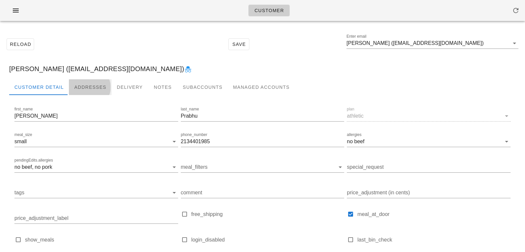
click at [82, 83] on div "Addresses" at bounding box center [90, 87] width 43 height 16
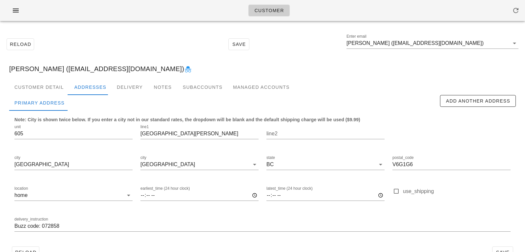
click at [14, 228] on div "delivery_instruction Buzz code: 072858" at bounding box center [263, 227] width 504 height 31
click at [15, 227] on input "Buzz code: 072858" at bounding box center [262, 226] width 496 height 11
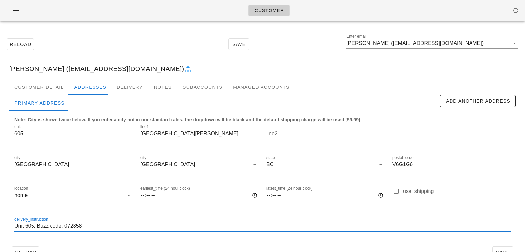
scroll to position [18, 0]
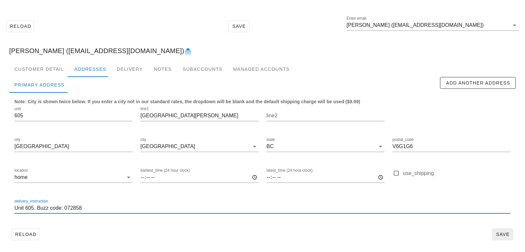
type input "Unit 605. Buzz code: 072858"
click at [504, 233] on span "Save" at bounding box center [502, 234] width 15 height 5
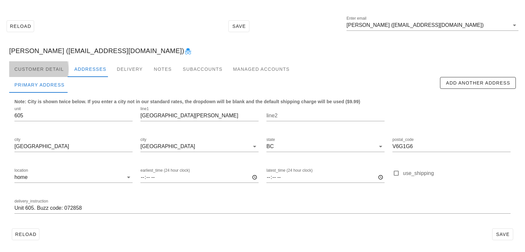
click at [49, 65] on div "Customer Detail" at bounding box center [39, 69] width 60 height 16
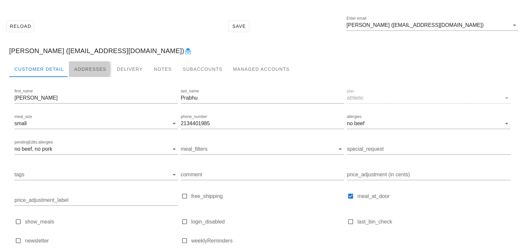
click at [88, 65] on div "Addresses" at bounding box center [90, 69] width 43 height 16
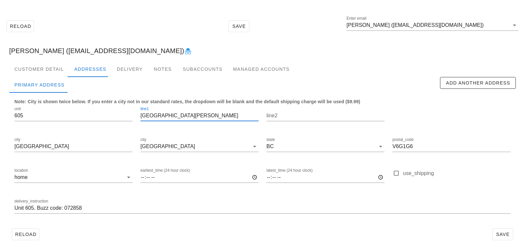
click at [168, 117] on input "1580 Haro street" at bounding box center [200, 116] width 118 height 11
type input "1580 Haro Street"
click at [508, 235] on span "Save" at bounding box center [502, 234] width 15 height 5
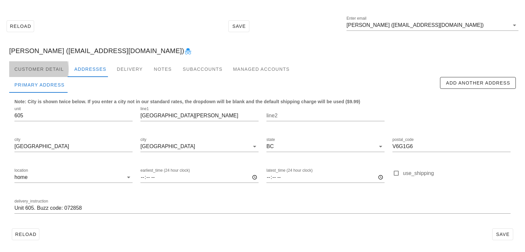
click at [37, 67] on div "Customer Detail" at bounding box center [39, 69] width 60 height 16
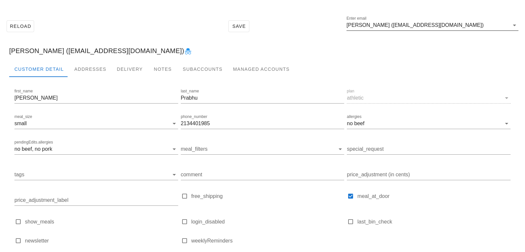
click at [485, 23] on input "Pratiksha Prabhu (pratikshapprabhu@gmail.com)" at bounding box center [428, 25] width 163 height 11
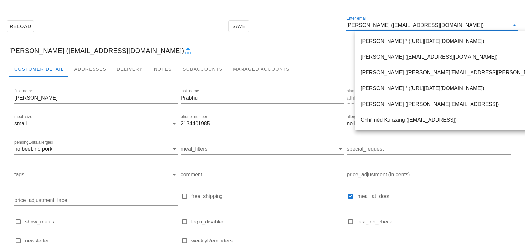
paste input "andrea.cruicks@gmail.com"
type input "andrea.cruicks@gmail.com"
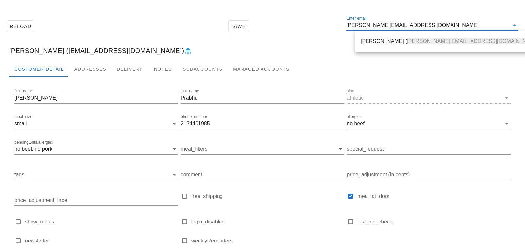
click at [421, 46] on div "Andrea Cruickshank ( andrea.cruicks@gmail.com )" at bounding box center [451, 41] width 180 height 14
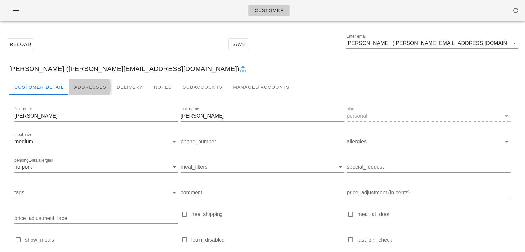
click at [92, 81] on div "Addresses" at bounding box center [90, 87] width 43 height 16
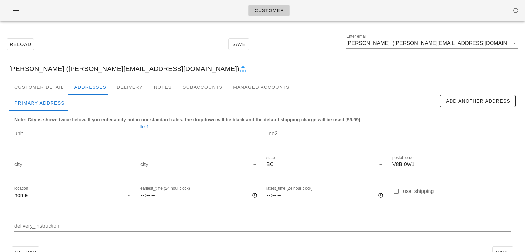
click at [150, 133] on div "line1" at bounding box center [200, 134] width 118 height 11
paste input "38616 Cherry Drive"
type input "38616 Cherry Drive"
click at [166, 164] on input "city" at bounding box center [195, 165] width 109 height 11
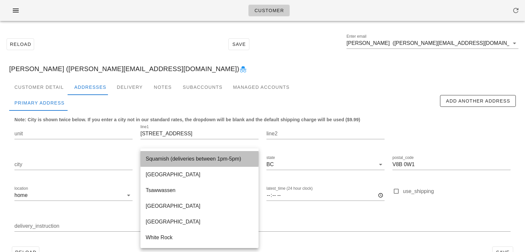
click at [189, 159] on div "Squamish (deliveries between 1pm-5pm)" at bounding box center [200, 159] width 108 height 6
type input "Squamish (deliveries between 1pm-5pm)"
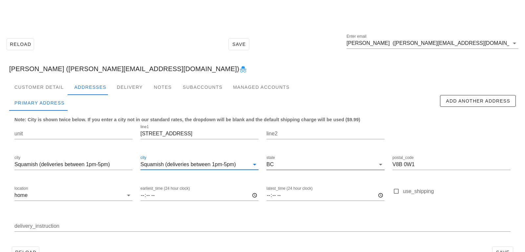
scroll to position [18, 0]
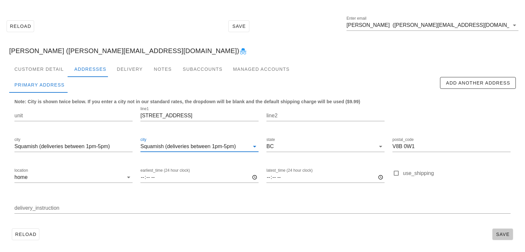
click at [501, 233] on span "Save" at bounding box center [502, 234] width 15 height 5
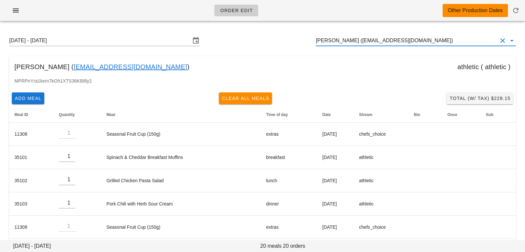
click at [454, 42] on input "[PERSON_NAME] ([EMAIL_ADDRESS][DOMAIN_NAME])" at bounding box center [407, 40] width 182 height 11
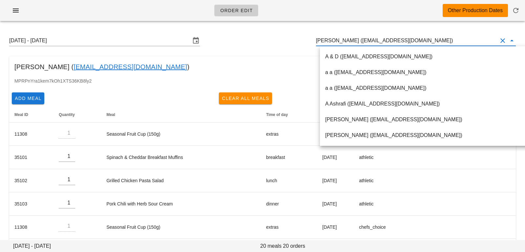
paste input "[PERSON_NAME][EMAIL_ADDRESS][DOMAIN_NAME]"
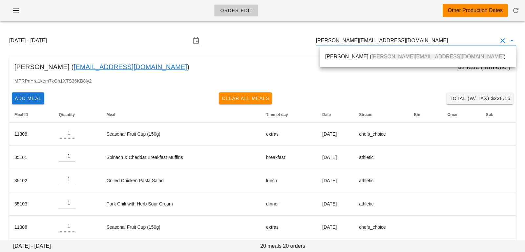
click at [405, 56] on span "[PERSON_NAME][EMAIL_ADDRESS][DOMAIN_NAME]" at bounding box center [438, 57] width 132 height 6
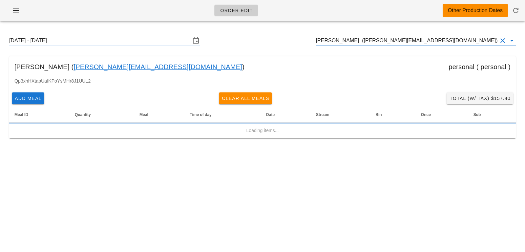
type input "[PERSON_NAME] ([PERSON_NAME][EMAIL_ADDRESS][DOMAIN_NAME])"
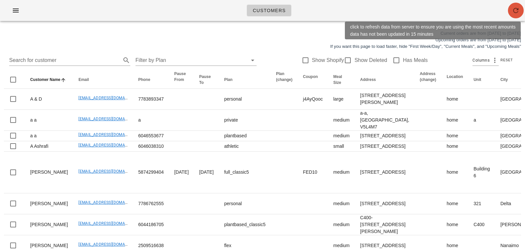
click at [520, 4] on button "button" at bounding box center [516, 11] width 16 height 16
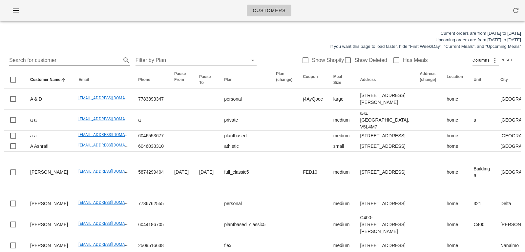
click at [99, 59] on input "Search for customer" at bounding box center [64, 60] width 111 height 11
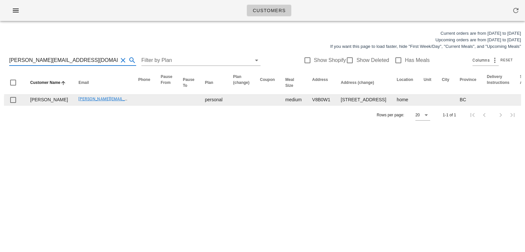
type input "andrea.cruicks@gmail.com"
drag, startPoint x: 324, startPoint y: 98, endPoint x: 335, endPoint y: 113, distance: 18.3
click at [336, 105] on td "38616 Cherry Drive, Squamish, V8B0W1" at bounding box center [364, 100] width 56 height 11
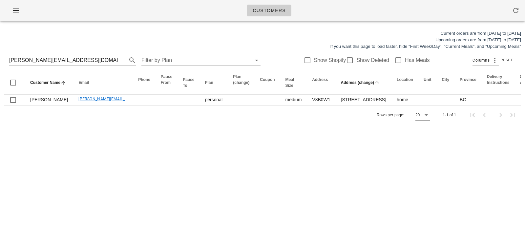
copy td "38616 Cherry Drive"
drag, startPoint x: 323, startPoint y: 125, endPoint x: 346, endPoint y: 129, distance: 22.9
click at [346, 125] on div "Customer Name Email Phone Pause From Pause To Plan Plan (change) Coupon Meal Si…" at bounding box center [262, 98] width 517 height 54
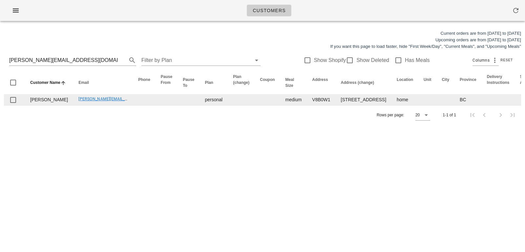
click at [343, 105] on td "38616 Cherry Drive, Squamish, V8B0W1" at bounding box center [364, 100] width 56 height 11
drag, startPoint x: 295, startPoint y: 112, endPoint x: 316, endPoint y: 112, distance: 21.0
click at [316, 105] on td "V8B0W1" at bounding box center [321, 100] width 29 height 11
copy td "V8B0W1"
drag, startPoint x: 324, startPoint y: 97, endPoint x: 335, endPoint y: 111, distance: 18.3
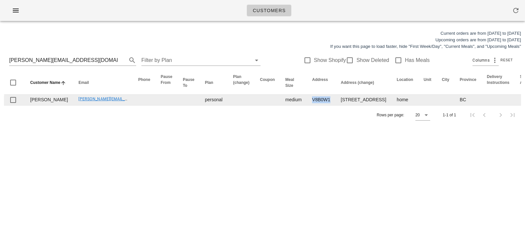
click at [336, 105] on td "38616 Cherry Drive, Squamish, V8B0W1" at bounding box center [364, 100] width 56 height 11
copy td "38616 Cherry Drive"
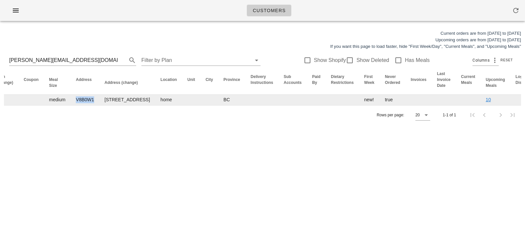
scroll to position [0, 237]
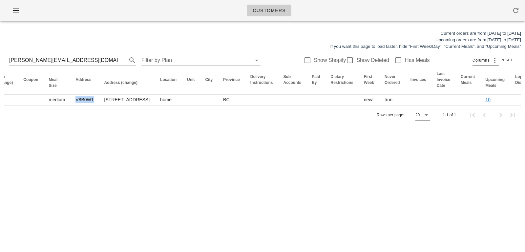
click at [483, 57] on span "Columns" at bounding box center [481, 60] width 17 height 7
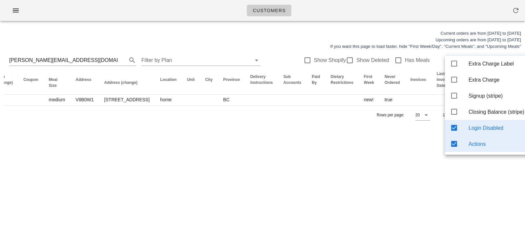
scroll to position [746, 0]
click at [408, 153] on div "Customers Current orders are from Sunday Aug 10 to Saturday Aug 16 Upcoming ord…" at bounding box center [262, 126] width 525 height 252
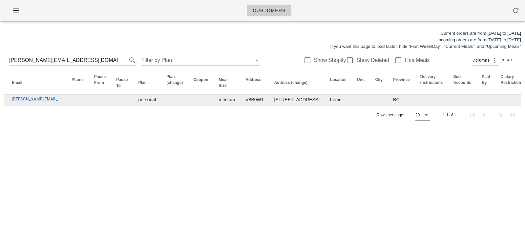
scroll to position [0, 64]
drag, startPoint x: 259, startPoint y: 97, endPoint x: 281, endPoint y: 111, distance: 26.0
click at [281, 105] on td "38616 Cherry Drive, Squamish, V8B0W1" at bounding box center [300, 100] width 56 height 11
click at [272, 99] on td "38616 Cherry Drive, Squamish, V8B0W1" at bounding box center [300, 100] width 56 height 11
drag, startPoint x: 258, startPoint y: 97, endPoint x: 270, endPoint y: 111, distance: 18.6
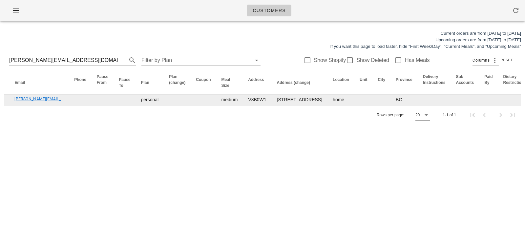
click at [272, 105] on td "38616 Cherry Drive, Squamish, V8B0W1" at bounding box center [300, 100] width 56 height 11
copy td "38616 Cherry Drive"
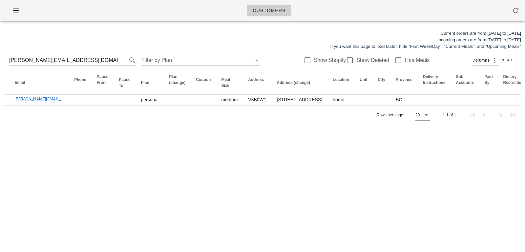
drag, startPoint x: 117, startPoint y: 62, endPoint x: 395, endPoint y: 62, distance: 278.1
click at [119, 62] on button "Clear Search for customer" at bounding box center [123, 60] width 8 height 8
click at [395, 62] on div at bounding box center [398, 60] width 11 height 11
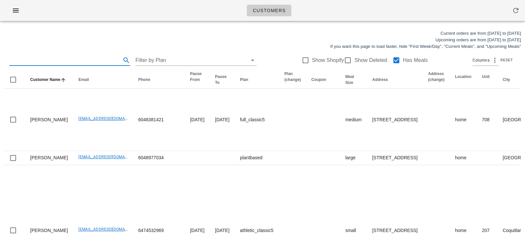
click at [105, 61] on input "text" at bounding box center [64, 60] width 111 height 11
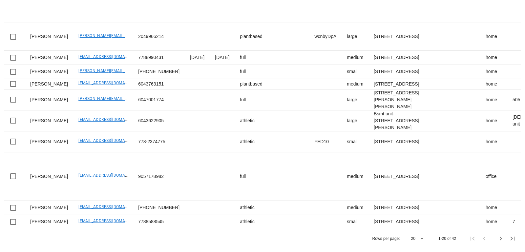
scroll to position [862, 0]
type input "yes!"
click at [413, 239] on div "20" at bounding box center [413, 239] width 4 height 6
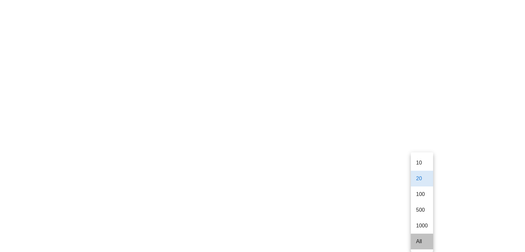
click at [419, 239] on div "All" at bounding box center [422, 242] width 12 height 6
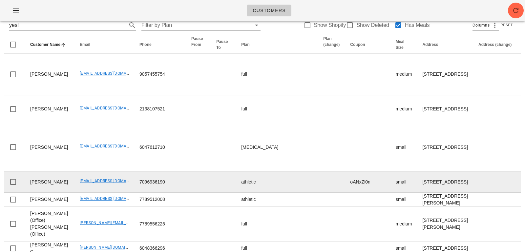
scroll to position [0, 0]
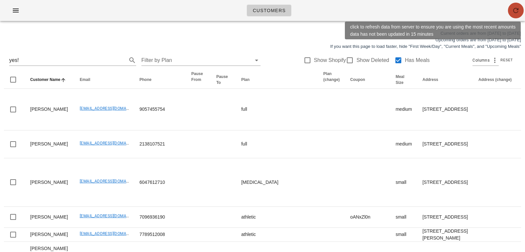
click at [517, 11] on icon "button" at bounding box center [516, 11] width 8 height 8
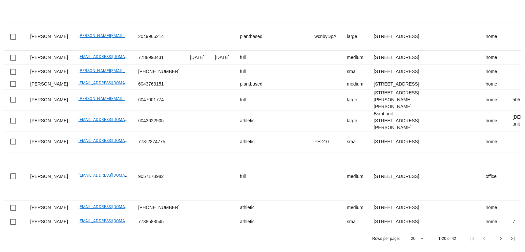
scroll to position [862, 0]
click at [424, 238] on icon at bounding box center [422, 239] width 8 height 8
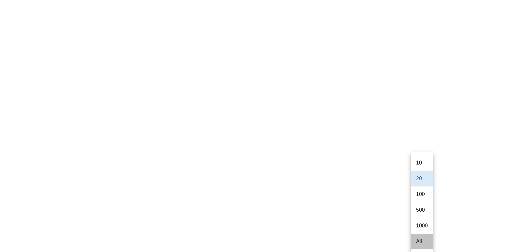
click at [424, 239] on div "All" at bounding box center [422, 242] width 12 height 6
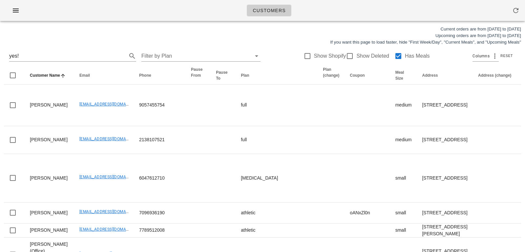
scroll to position [0, 0]
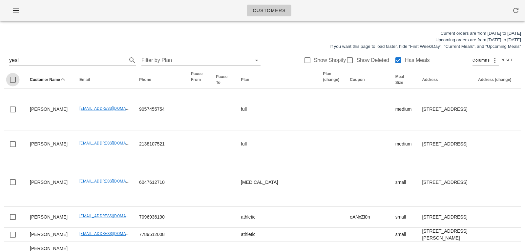
click at [13, 83] on div at bounding box center [12, 79] width 11 height 11
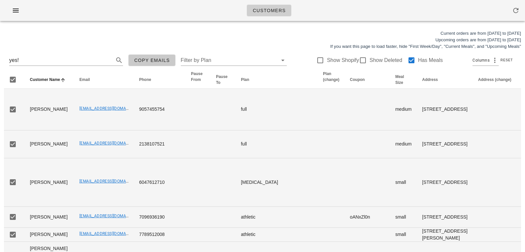
click at [151, 63] on span "Copy Emails" at bounding box center [152, 60] width 36 height 5
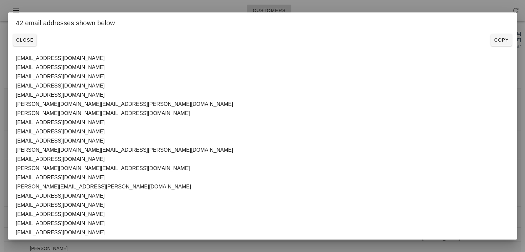
drag, startPoint x: 88, startPoint y: 222, endPoint x: 13, endPoint y: 59, distance: 179.1
click at [13, 59] on div "[EMAIL_ADDRESS][DOMAIN_NAME] [EMAIL_ADDRESS][DOMAIN_NAME] [EMAIL_ADDRESS][DOMAI…" at bounding box center [263, 252] width 510 height 404
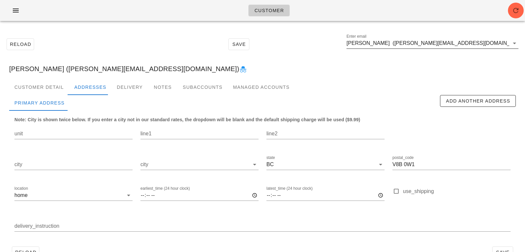
click at [471, 43] on input "[PERSON_NAME] ([PERSON_NAME][EMAIL_ADDRESS][DOMAIN_NAME])" at bounding box center [428, 43] width 163 height 11
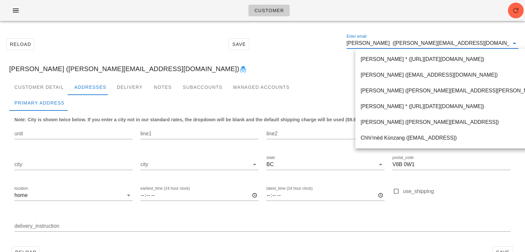
paste input "[EMAIL_ADDRESS][DOMAIN_NAME]"
type input "[EMAIL_ADDRESS][DOMAIN_NAME]"
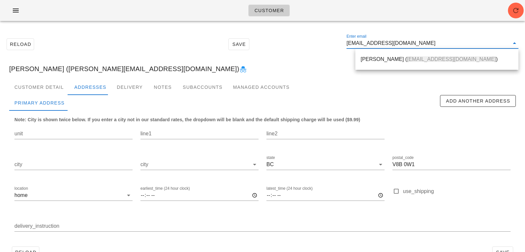
click at [413, 59] on span "[EMAIL_ADDRESS][DOMAIN_NAME]" at bounding box center [451, 59] width 89 height 6
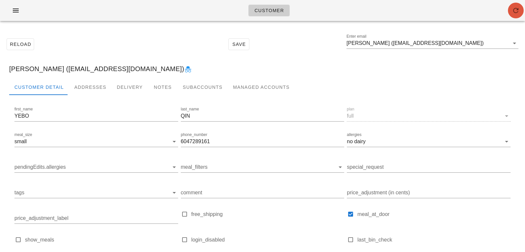
click at [514, 11] on icon "button" at bounding box center [516, 11] width 8 height 8
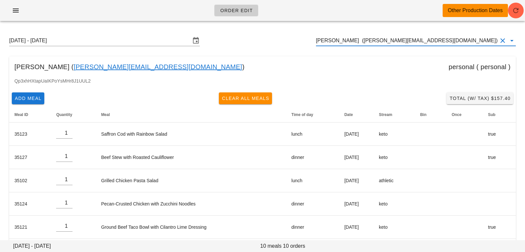
click at [306, 32] on div "[DATE] - [DATE] [PERSON_NAME] ([PERSON_NAME][EMAIL_ADDRESS][DOMAIN_NAME])" at bounding box center [262, 40] width 517 height 21
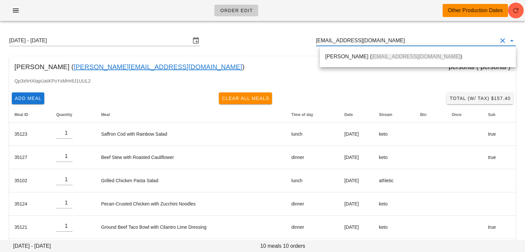
click at [346, 56] on div "[PERSON_NAME] ( [EMAIL_ADDRESS][DOMAIN_NAME] )" at bounding box center [418, 57] width 186 height 6
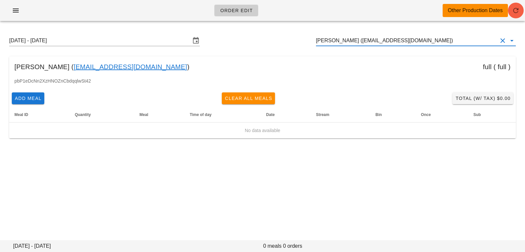
type input "[PERSON_NAME] ([EMAIL_ADDRESS][DOMAIN_NAME])"
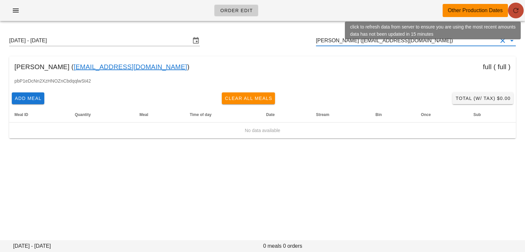
click at [514, 11] on icon "button" at bounding box center [516, 11] width 8 height 8
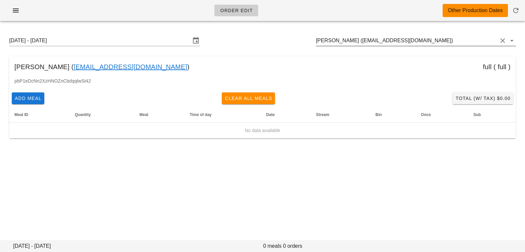
click at [418, 43] on input "[PERSON_NAME] ([EMAIL_ADDRESS][DOMAIN_NAME])" at bounding box center [407, 40] width 182 height 11
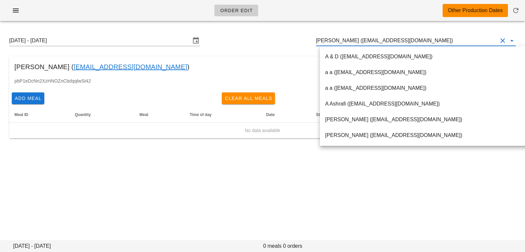
scroll to position [0, 0]
paste input "[EMAIL_ADDRESS][DOMAIN_NAME]"
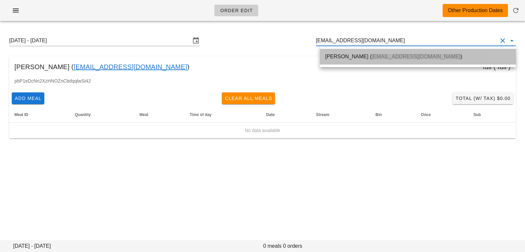
click at [385, 58] on span "[EMAIL_ADDRESS][DOMAIN_NAME]" at bounding box center [416, 57] width 89 height 6
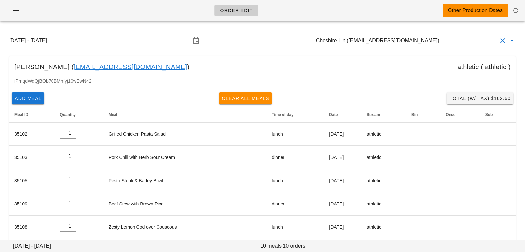
click at [364, 43] on input "Cheshire Lin ([EMAIL_ADDRESS][DOMAIN_NAME])" at bounding box center [407, 40] width 182 height 11
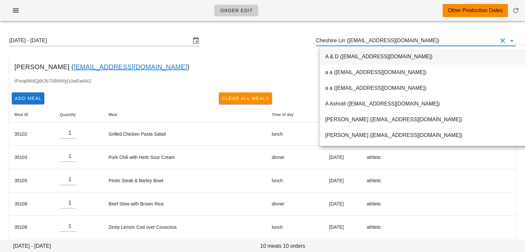
scroll to position [0, 0]
drag, startPoint x: 348, startPoint y: 41, endPoint x: 436, endPoint y: 41, distance: 87.3
click at [436, 42] on input "Cheshire Lin ([EMAIL_ADDRESS][DOMAIN_NAME])" at bounding box center [407, 40] width 182 height 11
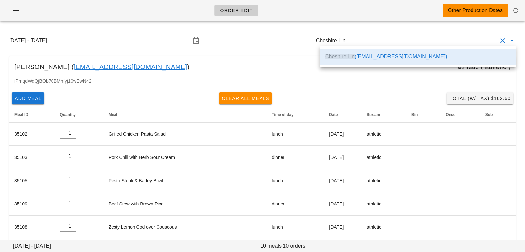
scroll to position [0, 0]
click at [226, 61] on div "Cheshire Lin ( cheshire_lin@hotmail.com ) athletic ( athletic )" at bounding box center [262, 66] width 507 height 21
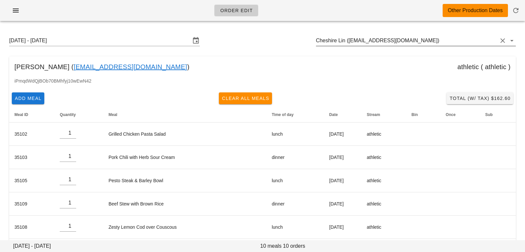
click at [429, 41] on input "Cheshire Lin ([EMAIL_ADDRESS][DOMAIN_NAME])" at bounding box center [407, 40] width 182 height 11
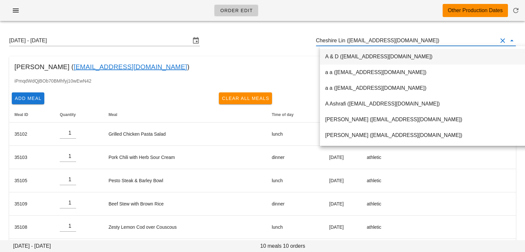
paste input "[EMAIL_ADDRESS][DOMAIN_NAME]"
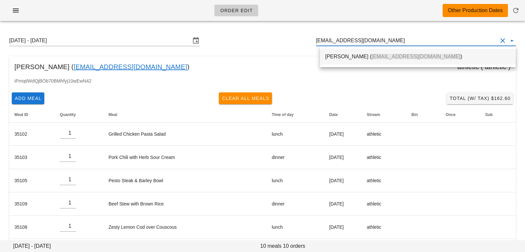
click at [382, 53] on div "[PERSON_NAME] ( [EMAIL_ADDRESS][DOMAIN_NAME] )" at bounding box center [418, 57] width 186 height 14
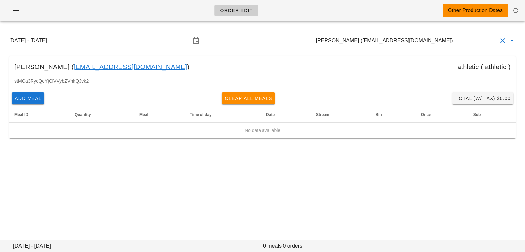
type input "[PERSON_NAME] ([EMAIL_ADDRESS][DOMAIN_NAME])"
click at [515, 14] on icon "button" at bounding box center [516, 11] width 8 height 8
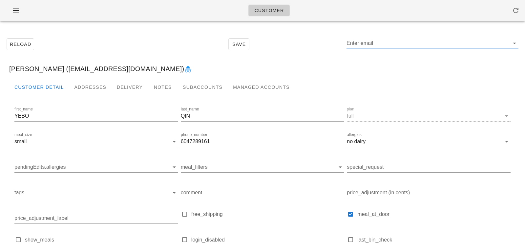
type input "[PERSON_NAME] ([EMAIL_ADDRESS][DOMAIN_NAME])"
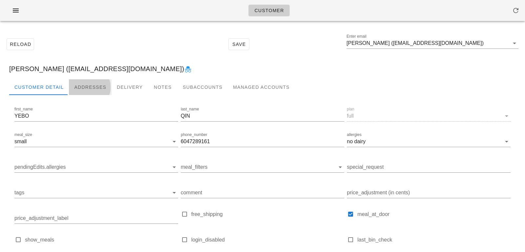
click at [99, 85] on div "Addresses" at bounding box center [90, 87] width 43 height 16
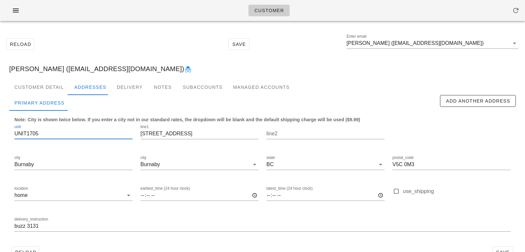
drag, startPoint x: 46, startPoint y: 132, endPoint x: 0, endPoint y: 132, distance: 45.6
click at [0, 132] on div "Reload Save Enter email YEBO QIN ([EMAIL_ADDRESS][DOMAIN_NAME]) [PERSON_NAME] (…" at bounding box center [262, 148] width 525 height 244
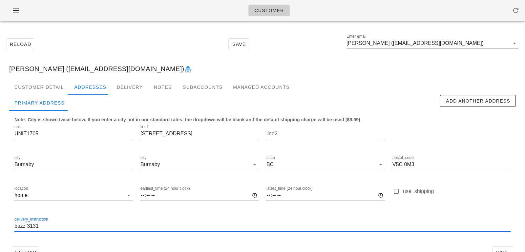
click at [15, 227] on input "buzz 3131" at bounding box center [262, 226] width 496 height 11
paste input "UNIT1705"
type input "UNIT1705, buzz 3131"
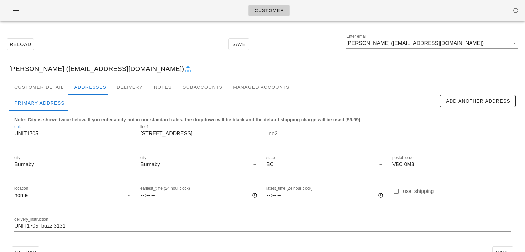
drag, startPoint x: 27, startPoint y: 133, endPoint x: 0, endPoint y: 133, distance: 26.9
click at [0, 133] on div "Reload Save Enter email YEBO QIN ([EMAIL_ADDRESS][DOMAIN_NAME]) [PERSON_NAME] (…" at bounding box center [262, 148] width 525 height 244
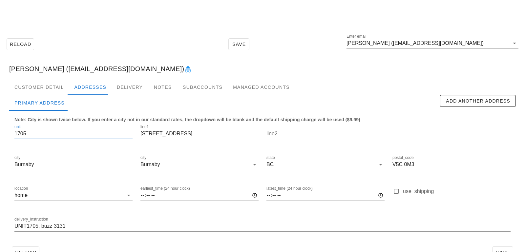
scroll to position [18, 0]
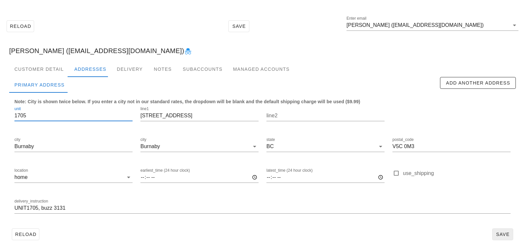
type input "1705"
click at [499, 232] on span "Save" at bounding box center [502, 234] width 15 height 5
click at [507, 234] on span "Save" at bounding box center [502, 234] width 15 height 5
click at [28, 210] on input "UNIT1705, buzz 3131" at bounding box center [262, 208] width 496 height 11
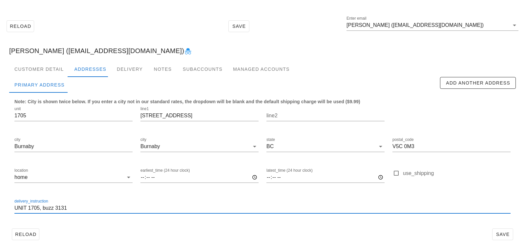
click at [204, 209] on input "UNIT 1705, buzz 3131" at bounding box center [262, 208] width 496 height 11
type input "UNIT 1705, buzz 3131"
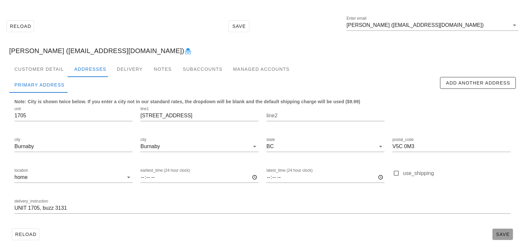
click at [508, 239] on button "Save" at bounding box center [502, 235] width 21 height 12
click at [44, 77] on div "Customer Detail" at bounding box center [39, 69] width 60 height 16
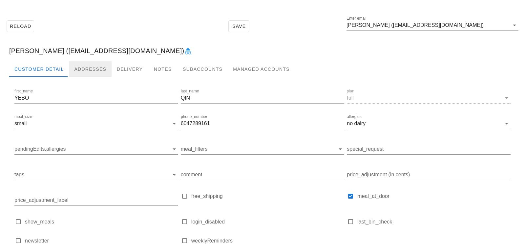
click at [98, 71] on div "Addresses" at bounding box center [90, 69] width 43 height 16
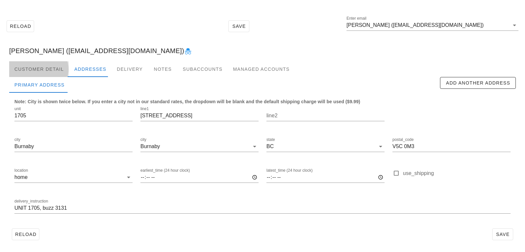
click at [52, 66] on div "Customer Detail" at bounding box center [39, 69] width 60 height 16
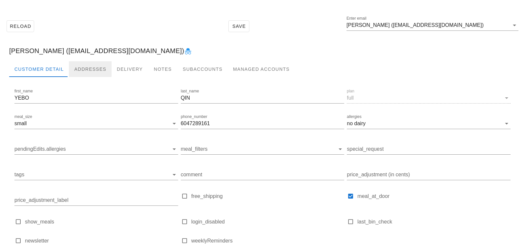
click at [83, 71] on div "Addresses" at bounding box center [90, 69] width 43 height 16
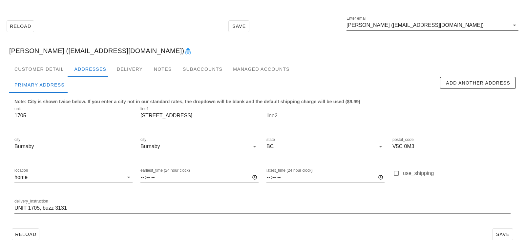
click at [379, 24] on input "YEBO QIN (yebo7in@gmail.com)" at bounding box center [428, 25] width 163 height 11
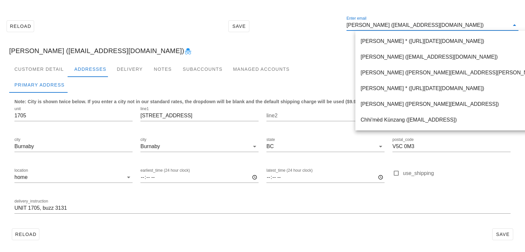
click at [382, 25] on input "YEBO QIN (yebo7in@gmail.com)" at bounding box center [428, 25] width 163 height 11
drag, startPoint x: 381, startPoint y: 25, endPoint x: 445, endPoint y: 25, distance: 63.4
click at [444, 25] on input "YEBO QIN (yebo7in@gmail.com)" at bounding box center [428, 25] width 163 height 11
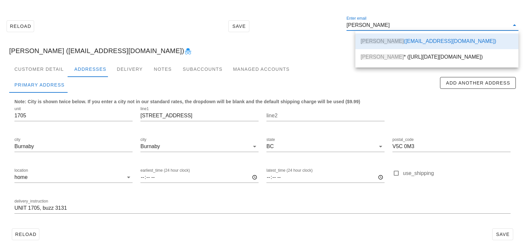
click at [291, 52] on div "YEBO QIN (yebo7in@gmail.com)" at bounding box center [262, 50] width 517 height 21
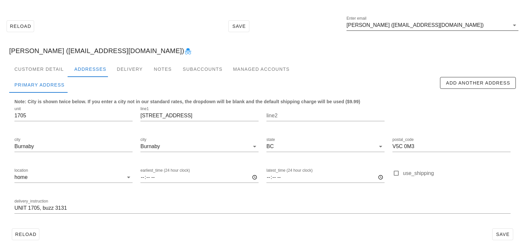
click at [443, 26] on input "YEBO QIN (yebo7in@gmail.com)" at bounding box center [428, 25] width 163 height 11
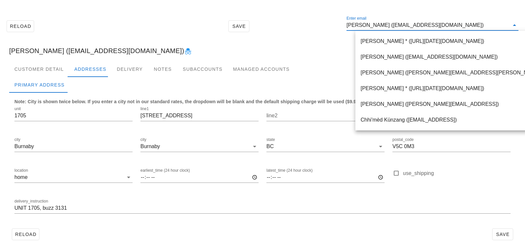
paste input "cheshire_lin@hotmail.com"
type input "cheshire_lin@hotmail.com"
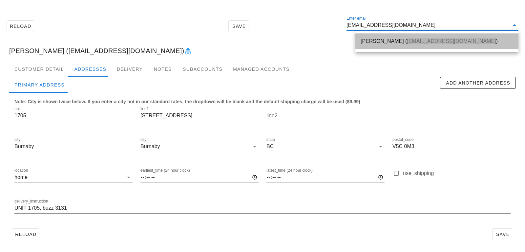
click at [423, 40] on span "cheshire_lin@hotmail.com" at bounding box center [451, 41] width 89 height 6
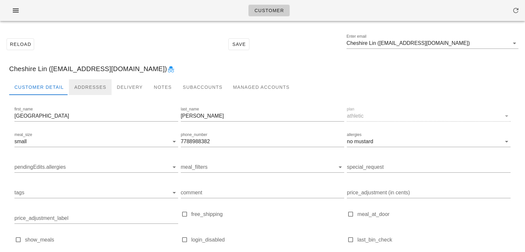
click at [97, 84] on div "Addresses" at bounding box center [90, 87] width 43 height 16
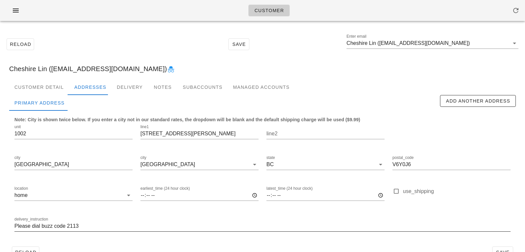
click at [14, 226] on input "Please dial buzz code 2113" at bounding box center [262, 226] width 496 height 11
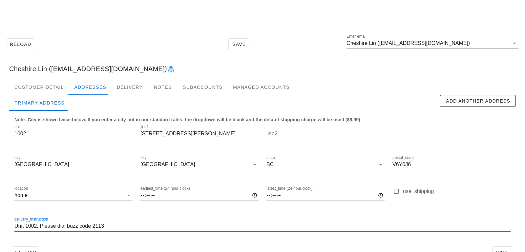
scroll to position [18, 0]
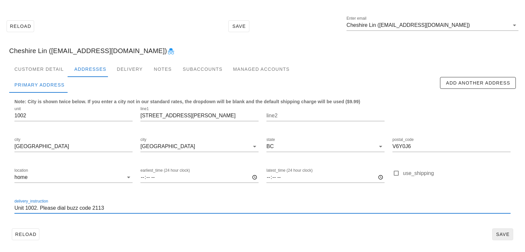
type input "Unit 1002. Please dial buzz code 2113"
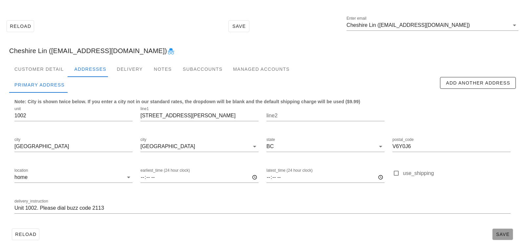
click at [503, 236] on span "Save" at bounding box center [502, 234] width 15 height 5
click at [129, 109] on div "unit 1002" at bounding box center [73, 118] width 118 height 22
drag, startPoint x: 198, startPoint y: 114, endPoint x: 118, endPoint y: 111, distance: 80.5
click at [118, 111] on div "unit 1002 line1 6533 Buswell Street line2 city Richmond city Richmond state BC …" at bounding box center [263, 162] width 504 height 123
click at [126, 111] on div "unit 1002 line1 6533 Buswell Street line2 city Richmond city Richmond state BC …" at bounding box center [263, 162] width 504 height 123
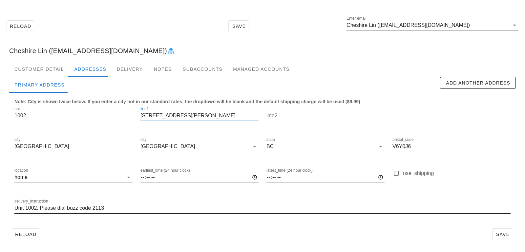
click at [379, 220] on div at bounding box center [262, 218] width 496 height 5
click at [53, 66] on div "Customer Detail" at bounding box center [39, 69] width 60 height 16
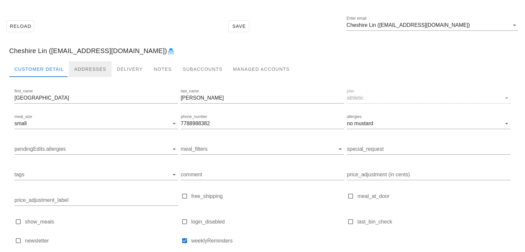
click at [82, 66] on div "Addresses" at bounding box center [90, 69] width 43 height 16
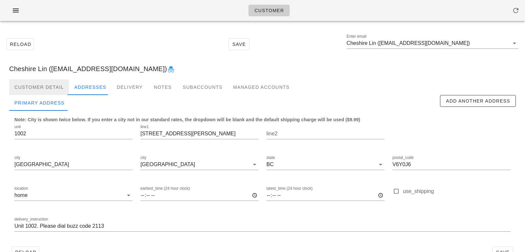
click at [42, 86] on div "Customer Detail" at bounding box center [39, 87] width 60 height 16
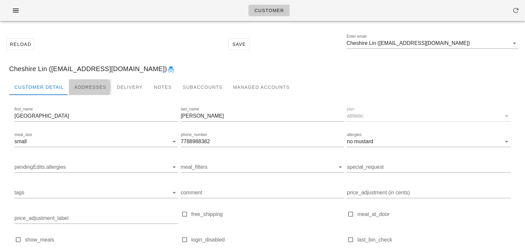
click at [100, 87] on div "Addresses" at bounding box center [90, 87] width 43 height 16
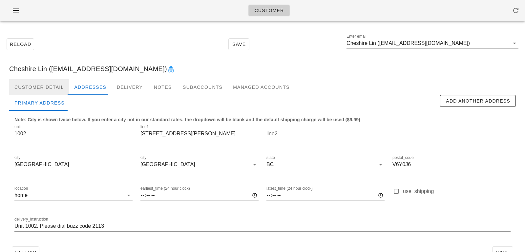
click at [45, 79] on div "Customer Detail" at bounding box center [39, 87] width 60 height 16
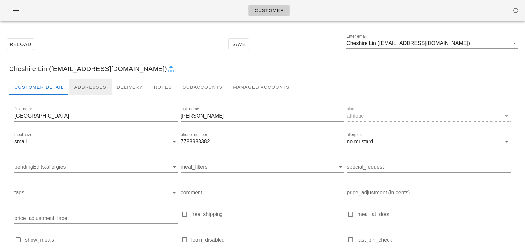
click at [79, 86] on div "Addresses" at bounding box center [90, 87] width 43 height 16
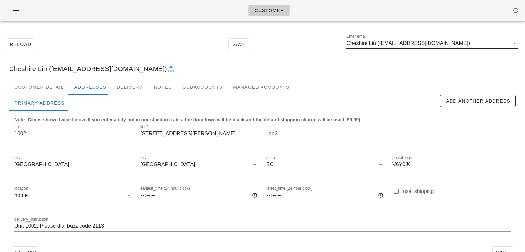
click at [472, 47] on input "Cheshire Lin ([EMAIL_ADDRESS][DOMAIN_NAME])" at bounding box center [428, 43] width 163 height 11
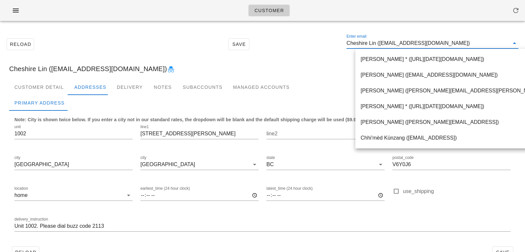
paste input "[EMAIL_ADDRESS][DOMAIN_NAME]"
type input "[EMAIL_ADDRESS][DOMAIN_NAME]"
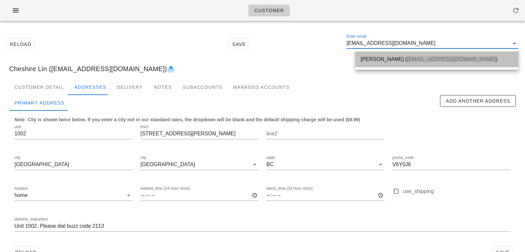
click at [389, 62] on div "[PERSON_NAME] ( [EMAIL_ADDRESS][DOMAIN_NAME] )" at bounding box center [437, 59] width 153 height 14
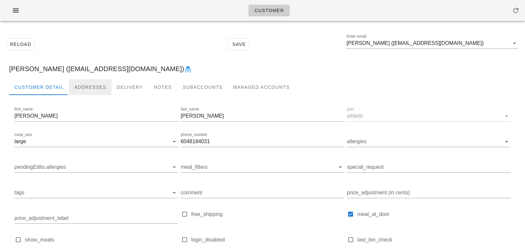
click at [91, 84] on div "Addresses" at bounding box center [90, 87] width 43 height 16
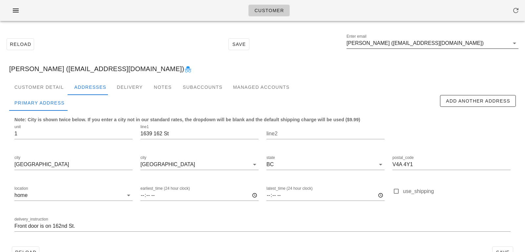
click at [393, 44] on input "[PERSON_NAME] ([EMAIL_ADDRESS][DOMAIN_NAME])" at bounding box center [428, 43] width 163 height 11
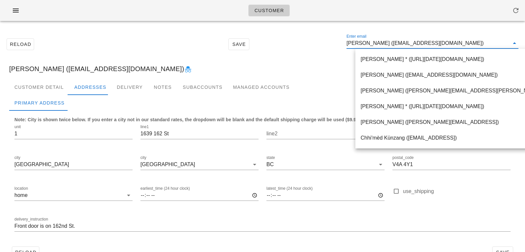
click at [399, 43] on input "[PERSON_NAME] ([EMAIL_ADDRESS][DOMAIN_NAME])" at bounding box center [428, 43] width 163 height 11
drag, startPoint x: 397, startPoint y: 43, endPoint x: 475, endPoint y: 43, distance: 78.1
click at [475, 43] on input "[PERSON_NAME] ([EMAIL_ADDRESS][DOMAIN_NAME])" at bounding box center [428, 43] width 163 height 11
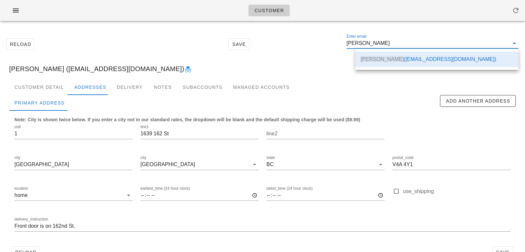
click at [323, 78] on div "[PERSON_NAME] ([EMAIL_ADDRESS][DOMAIN_NAME])" at bounding box center [262, 68] width 517 height 21
type input "[PERSON_NAME] ([EMAIL_ADDRESS][DOMAIN_NAME])"
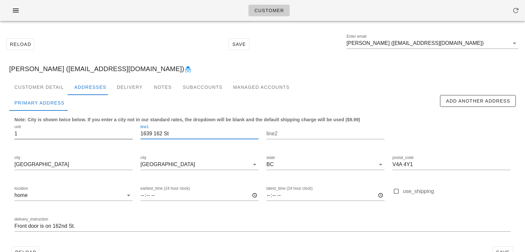
drag, startPoint x: 179, startPoint y: 135, endPoint x: 115, endPoint y: 133, distance: 64.4
click at [115, 133] on div "unit 1 line1 [STREET_ADDRESS] postal_code V4A 4Y1 location home earliest_time (…" at bounding box center [263, 181] width 504 height 123
click at [15, 226] on input "Front door is on 162nd St." at bounding box center [262, 226] width 496 height 11
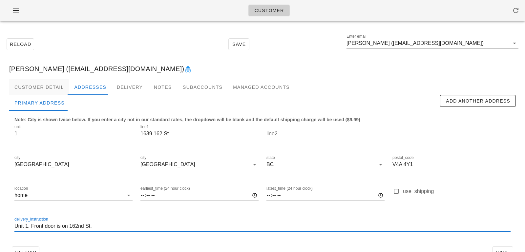
type input "Unit 1. Front door is on 162nd St."
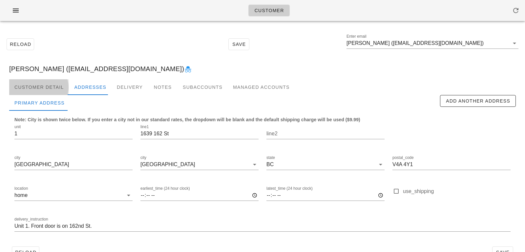
click at [29, 88] on div "Customer Detail" at bounding box center [39, 87] width 60 height 16
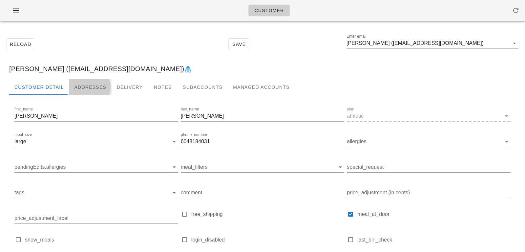
click at [96, 94] on div "Addresses" at bounding box center [90, 87] width 43 height 16
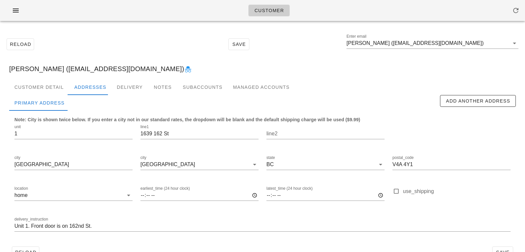
scroll to position [18, 0]
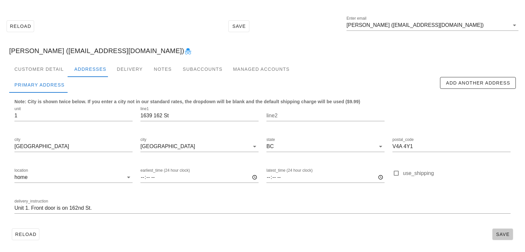
click at [510, 233] on span "Save" at bounding box center [502, 234] width 15 height 5
click at [45, 75] on div "Customer Detail" at bounding box center [39, 69] width 60 height 16
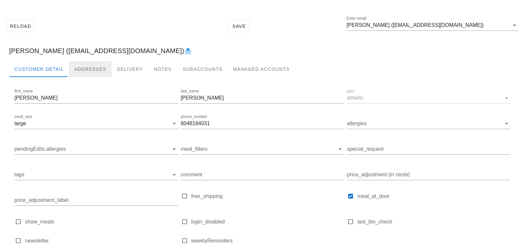
click at [81, 71] on div "Addresses" at bounding box center [90, 69] width 43 height 16
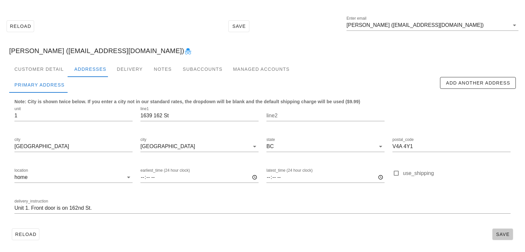
click at [504, 232] on span "Save" at bounding box center [502, 234] width 15 height 5
click at [473, 27] on input "[PERSON_NAME] ([EMAIL_ADDRESS][DOMAIN_NAME])" at bounding box center [428, 25] width 163 height 11
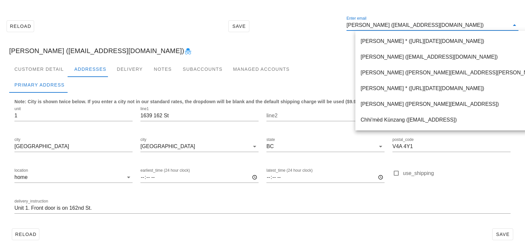
paste input "[EMAIL_ADDRESS][DOMAIN_NAME]"
type input "[EMAIL_ADDRESS][DOMAIN_NAME]"
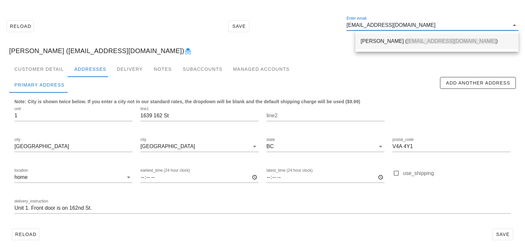
click at [407, 42] on span "[EMAIL_ADDRESS][DOMAIN_NAME]" at bounding box center [451, 41] width 89 height 6
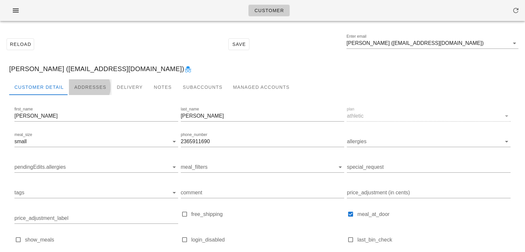
click at [98, 87] on div "Addresses" at bounding box center [90, 87] width 43 height 16
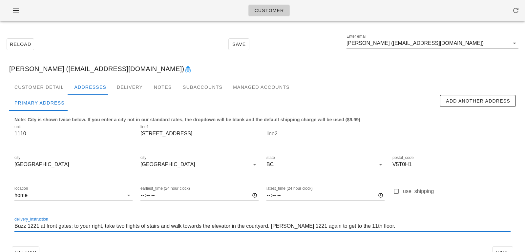
click at [15, 227] on input "Buzz 1221 at front gates; to your right, take two flights of stairs and walk to…" at bounding box center [262, 226] width 496 height 11
type input "Unit 1110. Buzz 1221 at front gates; to your right, take two flights of stairs …"
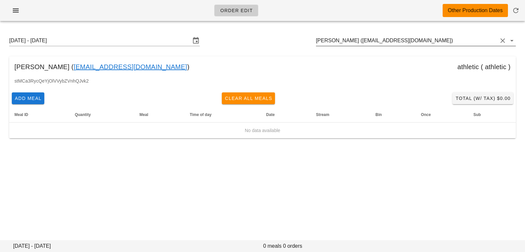
click at [449, 42] on input "[PERSON_NAME] ([EMAIL_ADDRESS][DOMAIN_NAME])" at bounding box center [407, 40] width 182 height 11
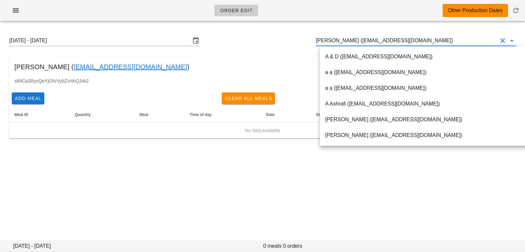
paste input "[EMAIL_ADDRESS][DOMAIN_NAME]"
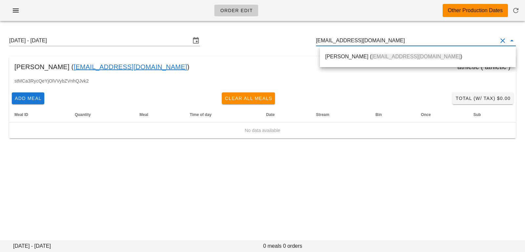
click at [422, 60] on div "[PERSON_NAME] ( [EMAIL_ADDRESS][DOMAIN_NAME] )" at bounding box center [418, 57] width 186 height 6
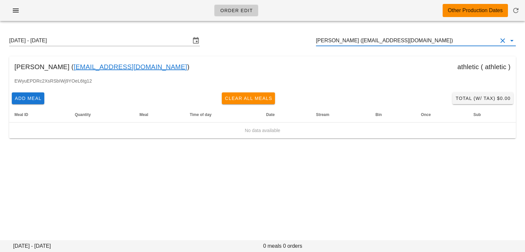
click at [340, 42] on input "[PERSON_NAME] ([EMAIL_ADDRESS][DOMAIN_NAME])" at bounding box center [407, 40] width 182 height 11
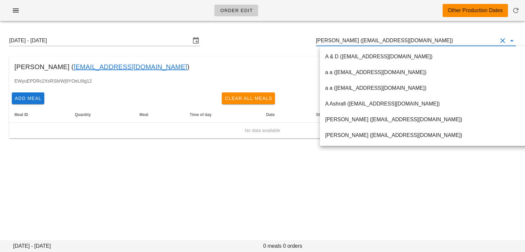
drag, startPoint x: 345, startPoint y: 40, endPoint x: 430, endPoint y: 40, distance: 84.7
click at [430, 40] on input "[PERSON_NAME] ([EMAIL_ADDRESS][DOMAIN_NAME])" at bounding box center [407, 40] width 182 height 11
drag, startPoint x: 345, startPoint y: 41, endPoint x: 427, endPoint y: 41, distance: 81.8
click at [427, 41] on input "[PERSON_NAME] ([EMAIL_ADDRESS][DOMAIN_NAME])" at bounding box center [407, 40] width 182 height 11
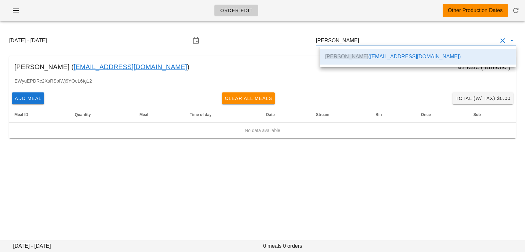
click at [166, 86] on div "EWyuEPDRc2XsRSbIWj9YOeL6tg12" at bounding box center [262, 83] width 507 height 12
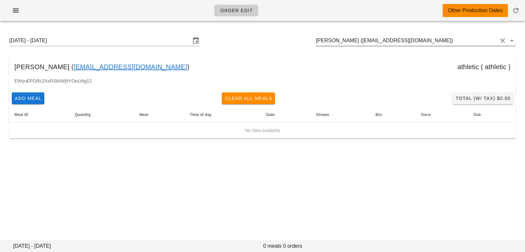
click at [432, 40] on input "[PERSON_NAME] ([EMAIL_ADDRESS][DOMAIN_NAME])" at bounding box center [407, 40] width 182 height 11
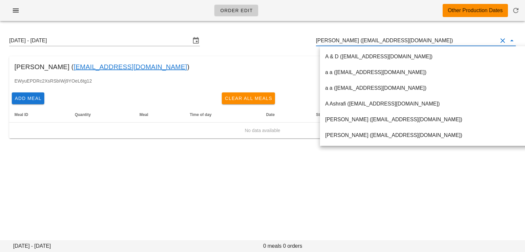
paste input "miriamgladstone1@gmail.com"
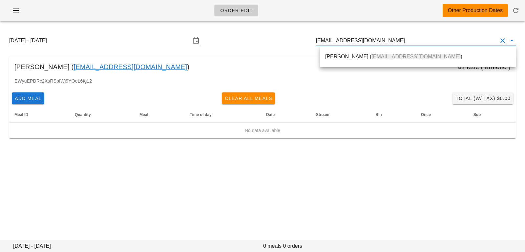
click at [381, 56] on span "miriamgladstone1@gmail.com" at bounding box center [416, 57] width 89 height 6
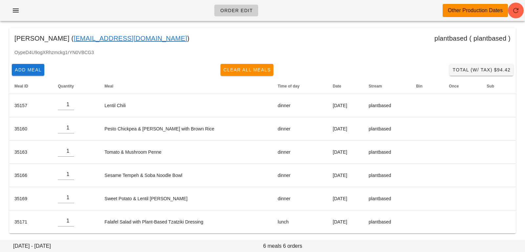
scroll to position [3, 0]
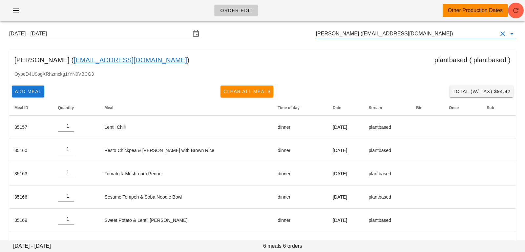
drag, startPoint x: 448, startPoint y: 11, endPoint x: 301, endPoint y: -1, distance: 146.9
click at [301, 0] on html "Order Edit Other Production Dates Sunday August 17 - Saturday August 23 Miriam …" at bounding box center [262, 134] width 525 height 282
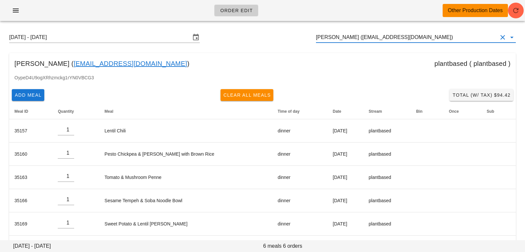
paste input "[EMAIL_ADDRESS][DOMAIN_NAME]"
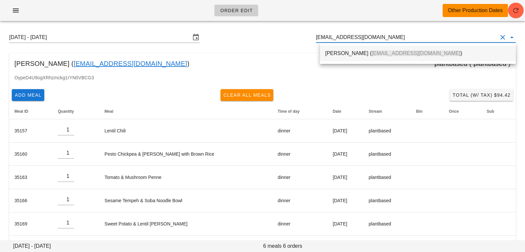
click at [372, 53] on span "[EMAIL_ADDRESS][DOMAIN_NAME]" at bounding box center [416, 54] width 89 height 6
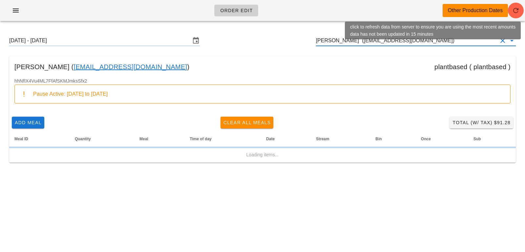
type input "[PERSON_NAME] ([EMAIL_ADDRESS][DOMAIN_NAME])"
click at [515, 7] on icon "button" at bounding box center [516, 11] width 8 height 8
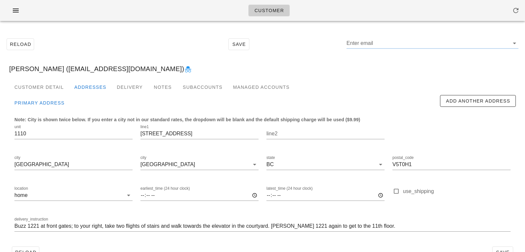
type input "[PERSON_NAME] ([EMAIL_ADDRESS][DOMAIN_NAME])"
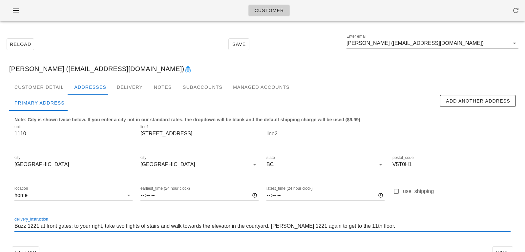
click at [15, 227] on input "Buzz 1221 at front gates; to your right, take two flights of stairs and walk to…" at bounding box center [262, 226] width 496 height 11
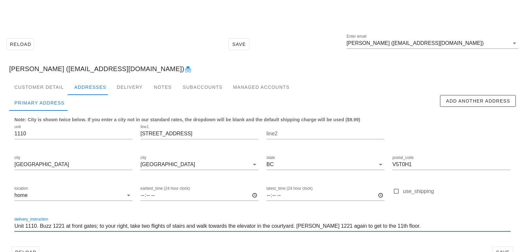
scroll to position [18, 0]
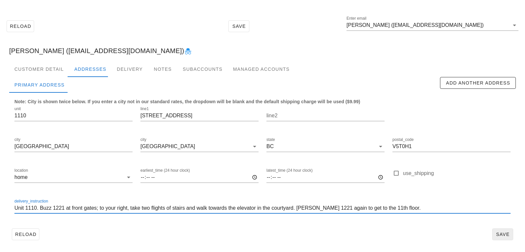
type input "Unit 1110. Buzz 1221 at front gates; to your right, take two flights of stairs …"
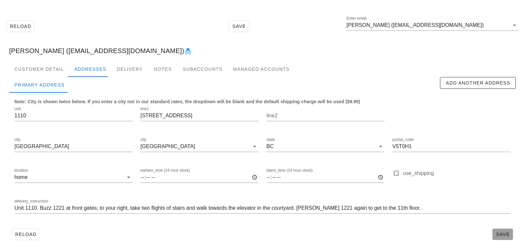
scroll to position [0, 0]
click at [502, 232] on span "Save" at bounding box center [502, 234] width 15 height 5
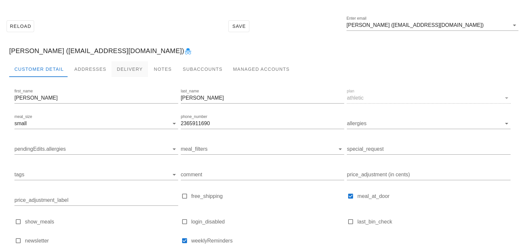
scroll to position [23, 0]
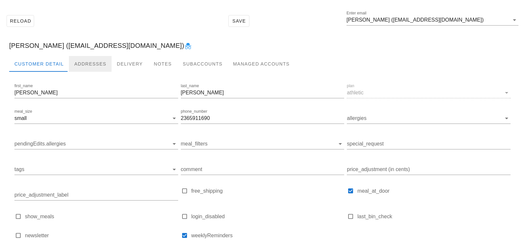
click at [93, 60] on div "Addresses" at bounding box center [90, 64] width 43 height 16
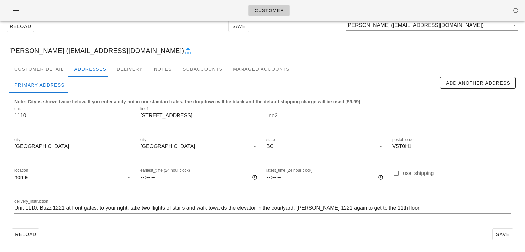
scroll to position [18, 0]
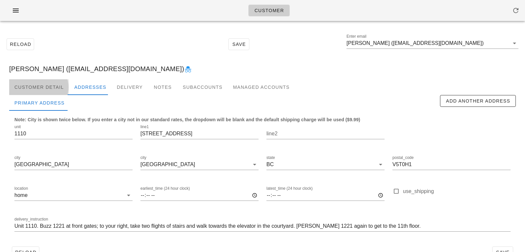
click at [44, 93] on div "Customer Detail" at bounding box center [39, 87] width 60 height 16
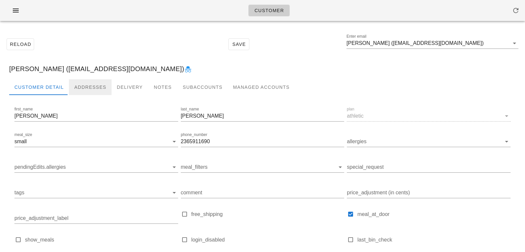
click at [89, 90] on div "Addresses" at bounding box center [90, 87] width 43 height 16
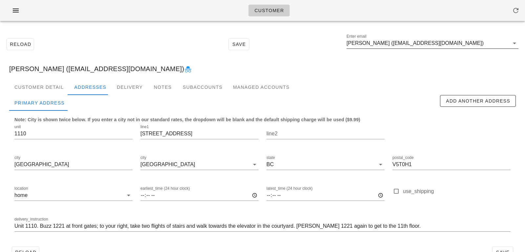
click at [450, 44] on input "Sally Chan (sallycychan@gmail.com)" at bounding box center [428, 43] width 163 height 11
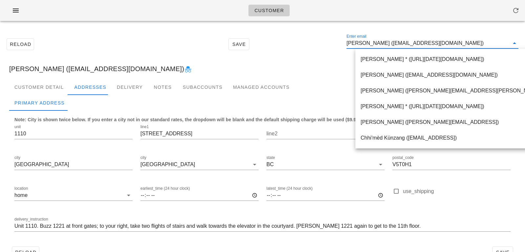
paste input "miriamgladstone1@gmail.com"
type input "miriamgladstone1@gmail.com"
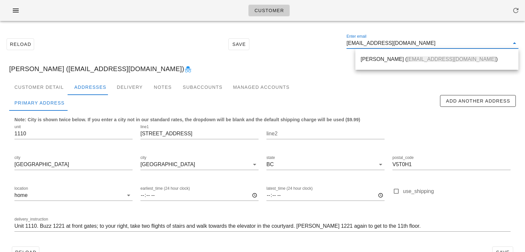
click at [377, 59] on div "Miriam Gladstone ( miriamgladstone1@gmail.com )" at bounding box center [437, 59] width 153 height 6
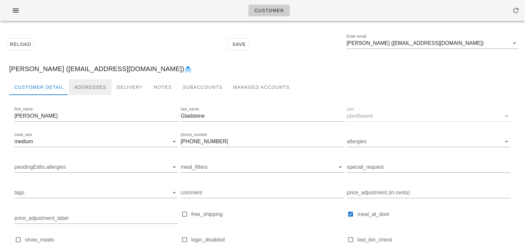
click at [88, 84] on div "Addresses" at bounding box center [90, 87] width 43 height 16
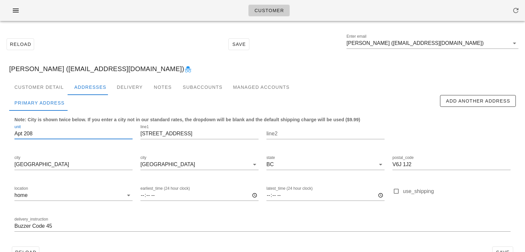
drag, startPoint x: 55, startPoint y: 138, endPoint x: 12, endPoint y: 130, distance: 43.4
click at [12, 130] on div "unit Apt 208" at bounding box center [74, 135] width 126 height 31
click at [14, 229] on div "delivery_instruction Buzzer Code 45" at bounding box center [263, 227] width 504 height 31
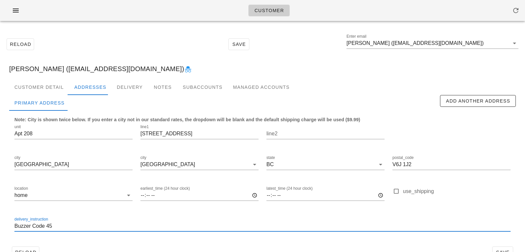
click at [15, 227] on input "Buzzer Code 45" at bounding box center [262, 226] width 496 height 11
paste input "Apt 208"
type input "Apt 208, Buzzer Code 45"
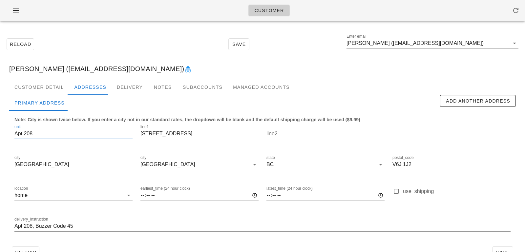
drag, startPoint x: 25, startPoint y: 134, endPoint x: 4, endPoint y: 134, distance: 21.3
click at [5, 134] on div "Customer Detail Addresses Delivery Notes Subaccounts Managed Accounts Primary A…" at bounding box center [262, 172] width 517 height 187
type input "208"
click at [38, 90] on div "Customer Detail" at bounding box center [39, 87] width 60 height 16
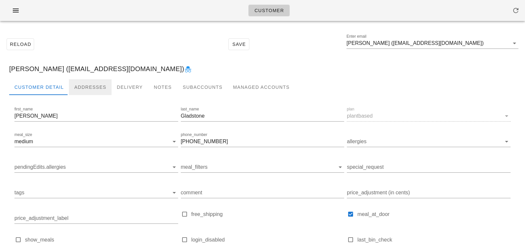
click at [79, 84] on div "Addresses" at bounding box center [90, 87] width 43 height 16
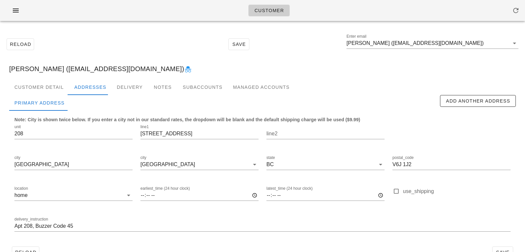
scroll to position [18, 0]
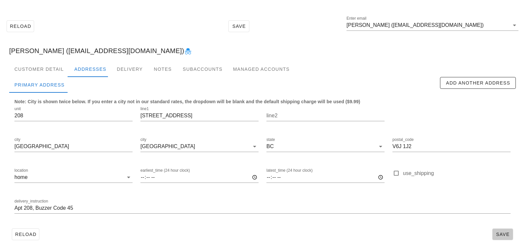
click at [502, 237] on span "Save" at bounding box center [502, 234] width 15 height 5
click at [51, 70] on div "Customer Detail" at bounding box center [39, 69] width 60 height 16
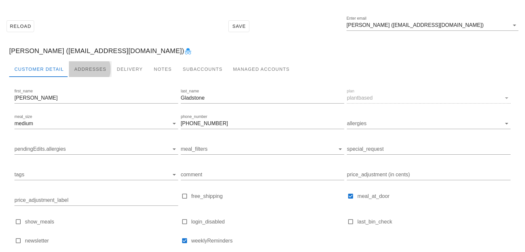
click at [99, 66] on div "Addresses" at bounding box center [90, 69] width 43 height 16
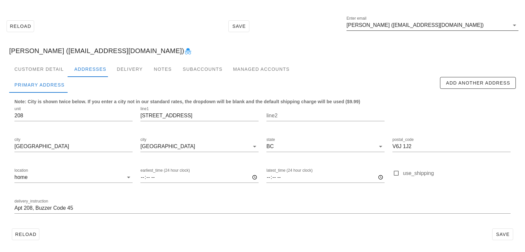
click at [395, 22] on input "Miriam Gladstone (miriamgladstone1@gmail.com)" at bounding box center [428, 25] width 163 height 11
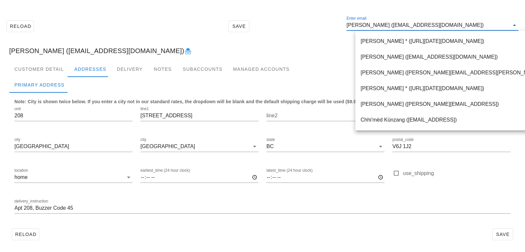
click at [398, 26] on input "Miriam Gladstone (miriamgladstone1@gmail.com)" at bounding box center [428, 25] width 163 height 11
drag, startPoint x: 397, startPoint y: 26, endPoint x: 503, endPoint y: 28, distance: 105.7
click at [503, 28] on input "Miriam Gladstone (miriamgladstone1@gmail.com)" at bounding box center [428, 25] width 163 height 11
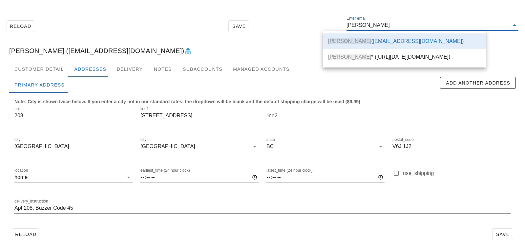
type input "Miriam Gladstone"
click at [377, 56] on div "Miriam Gladstone * (00_DELETED_2024-10-08_miriamgladstone1___gmail.com)" at bounding box center [404, 57] width 153 height 6
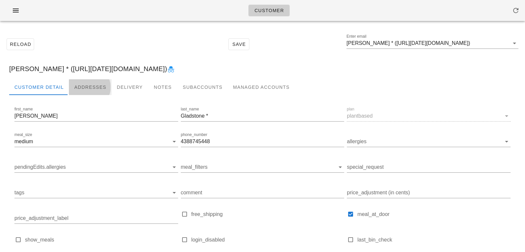
click at [100, 89] on div "Addresses" at bounding box center [90, 87] width 43 height 16
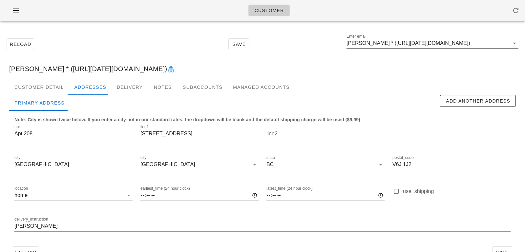
click at [419, 40] on input "Miriam Gladstone * (00_DELETED_2024-10-08_miriamgladstone1___gmail.com)" at bounding box center [428, 43] width 163 height 11
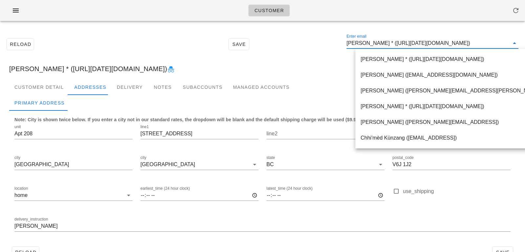
click at [401, 43] on input "Miriam Gladstone * (00_DELETED_2024-10-08_miriamgladstone1___gmail.com)" at bounding box center [428, 43] width 163 height 11
drag, startPoint x: 399, startPoint y: 43, endPoint x: 525, endPoint y: 45, distance: 126.4
click at [525, 45] on div "Reload Save Enter email Miriam Gladstone * (00_DELETED_2024-10-08_miriamgladsto…" at bounding box center [262, 148] width 525 height 244
type input "Miriam Gladstone"
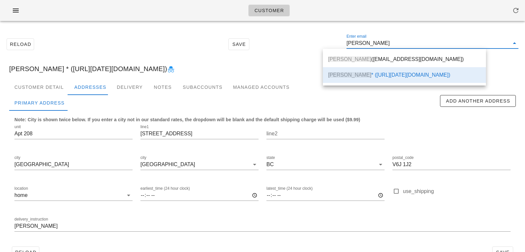
scroll to position [0, 0]
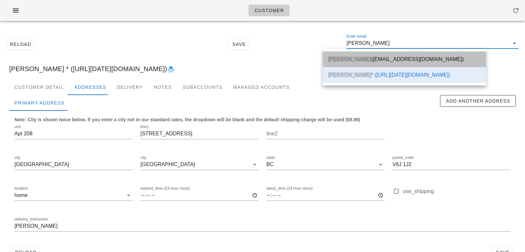
click at [433, 63] on div "Miriam Gladstone (miriamgladstone1@gmail.com)" at bounding box center [404, 59] width 153 height 14
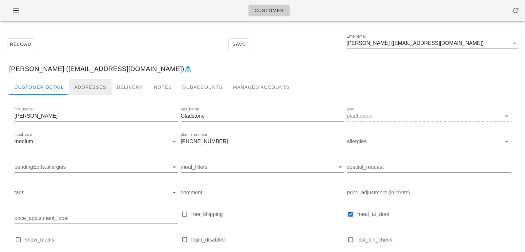
click at [79, 86] on div "Addresses" at bounding box center [90, 87] width 43 height 16
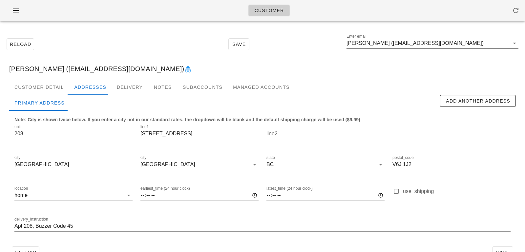
click at [486, 44] on input "Miriam Gladstone (miriamgladstone1@gmail.com)" at bounding box center [428, 43] width 163 height 11
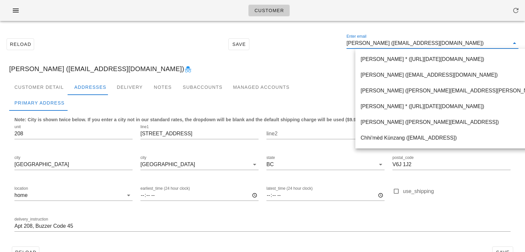
paste input "[EMAIL_ADDRESS][DOMAIN_NAME]"
type input "[EMAIL_ADDRESS][DOMAIN_NAME]"
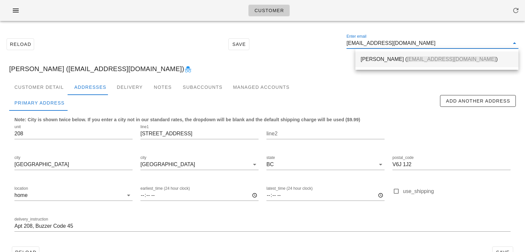
click at [407, 59] on span "[EMAIL_ADDRESS][DOMAIN_NAME]" at bounding box center [451, 59] width 89 height 6
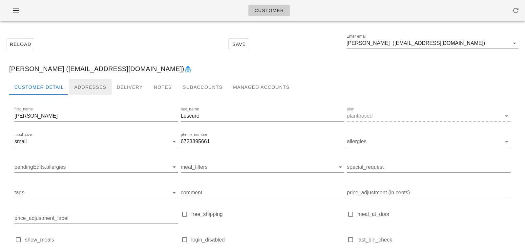
click at [97, 87] on div "Addresses" at bounding box center [90, 87] width 43 height 16
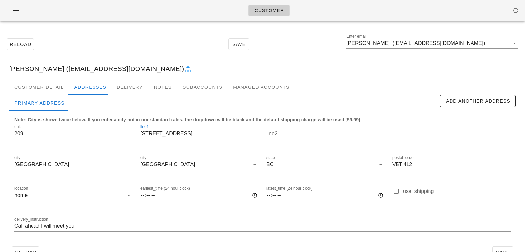
click at [167, 135] on input "[STREET_ADDRESS]" at bounding box center [200, 134] width 118 height 11
type input "[STREET_ADDRESS]"
click at [15, 133] on input "209" at bounding box center [73, 134] width 118 height 11
type input "209"
click at [168, 137] on input "[STREET_ADDRESS]" at bounding box center [200, 134] width 118 height 11
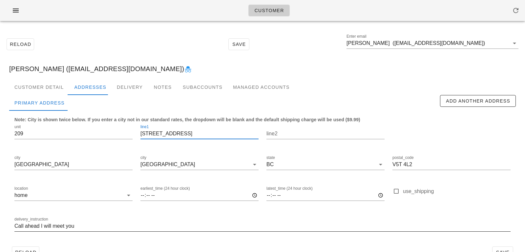
type input "[STREET_ADDRESS]"
click at [16, 226] on input "Call ahead I will meet you" at bounding box center [262, 226] width 496 height 11
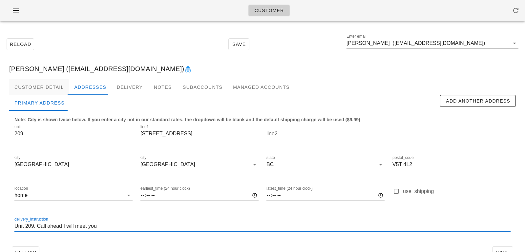
type input "Unit 209. Call ahead I will meet you"
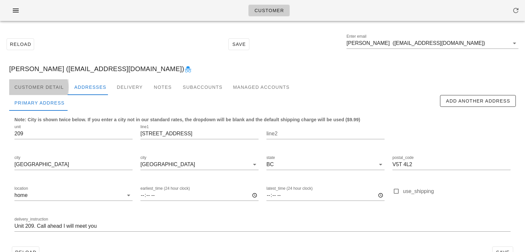
click at [43, 88] on div "Customer Detail" at bounding box center [39, 87] width 60 height 16
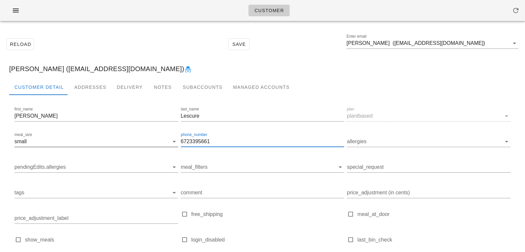
drag, startPoint x: 221, startPoint y: 142, endPoint x: 165, endPoint y: 134, distance: 56.1
click at [165, 134] on div "first_name [PERSON_NAME] last_name [PERSON_NAME] plan plantbased meal_size smal…" at bounding box center [262, 187] width 499 height 166
paste input "[EMAIL_ADDRESS][DOMAIN_NAME]"
type input "6723395661"
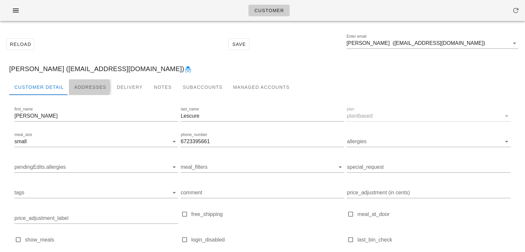
click at [82, 83] on div "Addresses" at bounding box center [90, 87] width 43 height 16
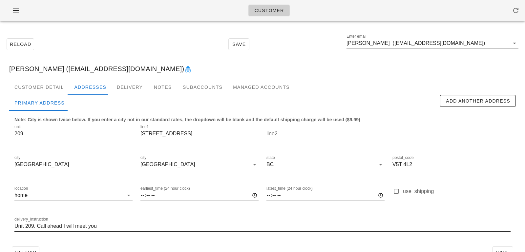
click at [129, 221] on div "delivery_instruction Unit 209. Call ahead I will meet you" at bounding box center [262, 228] width 496 height 22
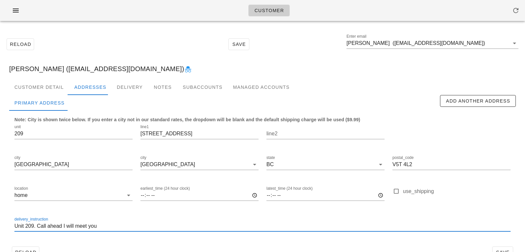
click at [126, 228] on input "Unit 209. Call ahead I will meet you" at bounding box center [262, 226] width 496 height 11
paste input "6723395661"
click at [109, 226] on input "Unit 209. Call ahead I will meet you (6723395661)" at bounding box center [262, 226] width 496 height 11
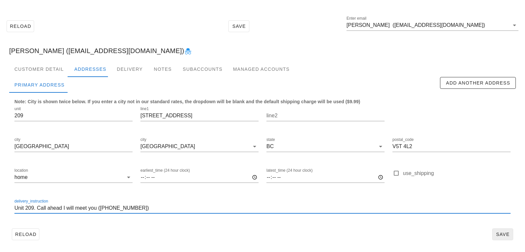
type input "Unit 209. Call ahead I will meet you (672 339 5661)"
click at [505, 236] on span "Save" at bounding box center [502, 234] width 15 height 5
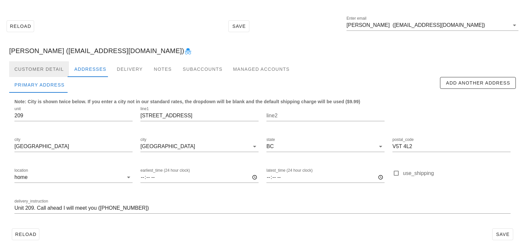
click at [55, 73] on div "Customer Detail" at bounding box center [39, 69] width 60 height 16
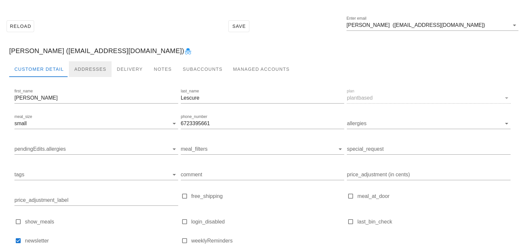
click at [80, 69] on div "Addresses" at bounding box center [90, 69] width 43 height 16
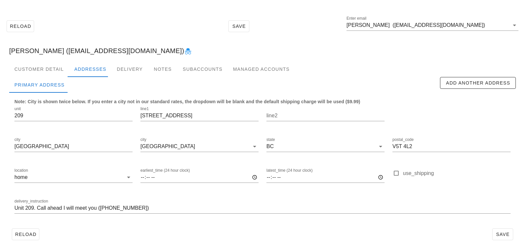
click at [207, 228] on div "Reload Save" at bounding box center [262, 234] width 507 height 17
drag, startPoint x: 186, startPoint y: 119, endPoint x: 125, endPoint y: 112, distance: 61.1
click at [125, 112] on div "unit 209 line1 951 E 8th Ave line2 city Vancouver city Vancouver state BC posta…" at bounding box center [263, 162] width 504 height 123
click at [504, 239] on button "Save" at bounding box center [502, 235] width 21 height 12
click at [59, 67] on div "Customer Detail" at bounding box center [39, 69] width 60 height 16
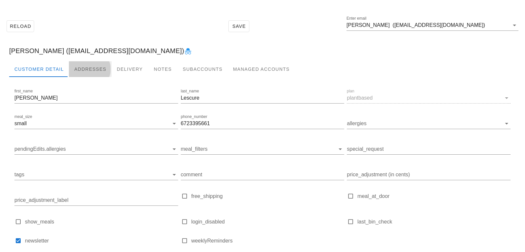
click at [91, 65] on div "Addresses" at bounding box center [90, 69] width 43 height 16
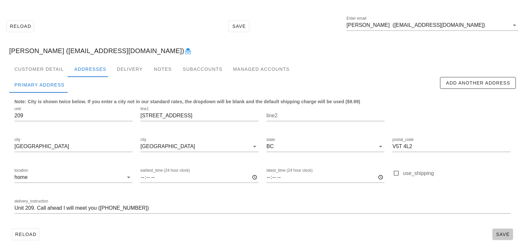
click at [505, 233] on span "Save" at bounding box center [502, 234] width 15 height 5
click at [61, 73] on div "Customer Detail" at bounding box center [39, 69] width 60 height 16
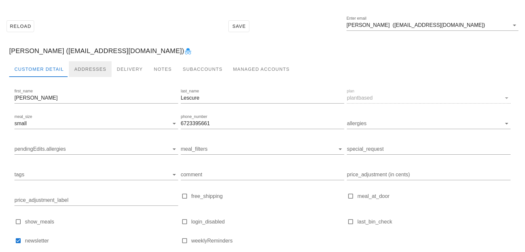
click at [91, 73] on div "Addresses" at bounding box center [90, 69] width 43 height 16
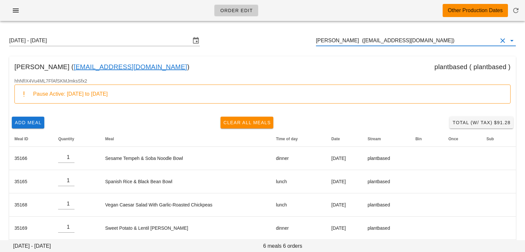
drag, startPoint x: 425, startPoint y: 38, endPoint x: 422, endPoint y: 38, distance: 3.6
paste input "[EMAIL_ADDRESS][DOMAIN_NAME]"
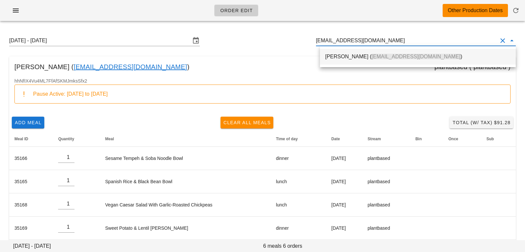
click at [352, 58] on div "[PERSON_NAME] ( [EMAIL_ADDRESS][DOMAIN_NAME] )" at bounding box center [418, 57] width 186 height 6
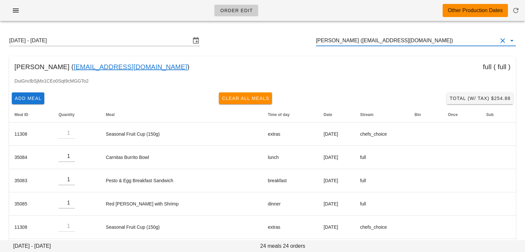
drag, startPoint x: 412, startPoint y: 40, endPoint x: 306, endPoint y: 38, distance: 106.1
click at [306, 38] on div "Sunday August 17 - Saturday August 23 Dallas ryans (dallasryans@gmail.com)" at bounding box center [262, 40] width 517 height 21
drag, startPoint x: 361, startPoint y: 36, endPoint x: 352, endPoint y: 36, distance: 9.8
click at [360, 36] on input "Dallas ryans (dallasryans@gmail.com)" at bounding box center [407, 40] width 182 height 11
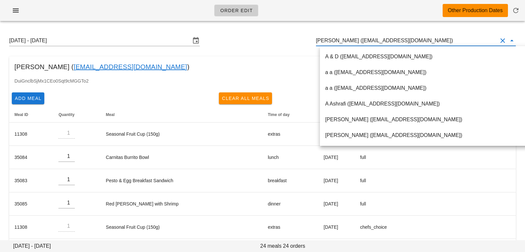
drag, startPoint x: 347, startPoint y: 42, endPoint x: 420, endPoint y: 38, distance: 73.0
click at [420, 38] on input "[PERSON_NAME] ([EMAIL_ADDRESS][DOMAIN_NAME])" at bounding box center [407, 40] width 182 height 11
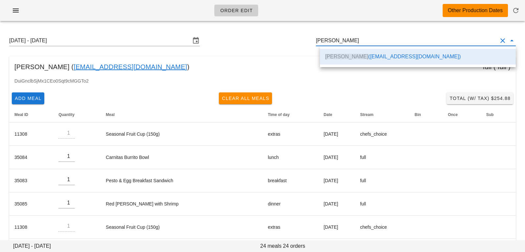
click at [275, 63] on div "Dallas ryans ( dallasryans@gmail.com ) full ( full )" at bounding box center [262, 66] width 507 height 21
type input "[PERSON_NAME] ([EMAIL_ADDRESS][DOMAIN_NAME])"
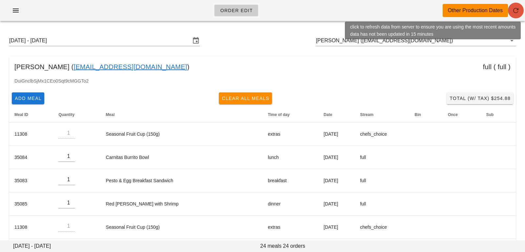
click at [518, 9] on icon "button" at bounding box center [516, 11] width 8 height 8
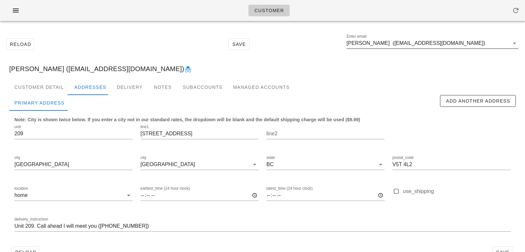
click at [456, 43] on input "Gilles Lescure (Britogilles@gmail.com)" at bounding box center [428, 43] width 163 height 11
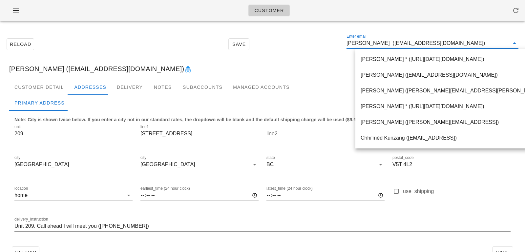
paste input "[EMAIL_ADDRESS][DOMAIN_NAME]"
type input "[EMAIL_ADDRESS][DOMAIN_NAME]"
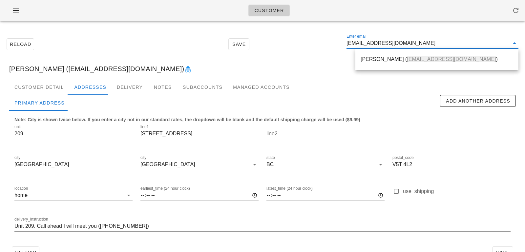
click at [378, 60] on div "Dallas ryans ( dallasryans@gmail.com )" at bounding box center [437, 59] width 153 height 6
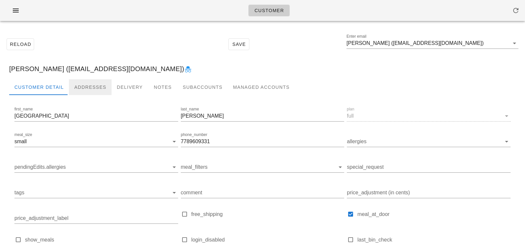
click at [94, 85] on div "Addresses" at bounding box center [90, 87] width 43 height 16
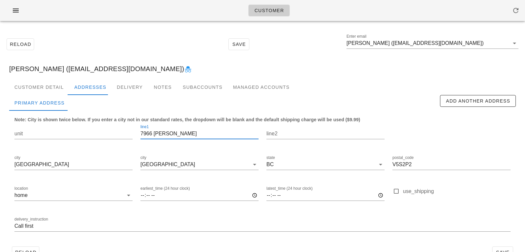
click at [173, 134] on input "7966 elliot" at bounding box center [200, 134] width 118 height 11
drag, startPoint x: 167, startPoint y: 132, endPoint x: 114, endPoint y: 125, distance: 53.4
click at [114, 125] on div "unit line1 7966 elliot line2 city Vancouver city Vancouver state BC postal_code…" at bounding box center [263, 181] width 504 height 123
click at [173, 137] on input "7966 [PERSON_NAME]" at bounding box center [200, 134] width 118 height 11
click at [156, 133] on input "7966 elliot" at bounding box center [200, 134] width 118 height 11
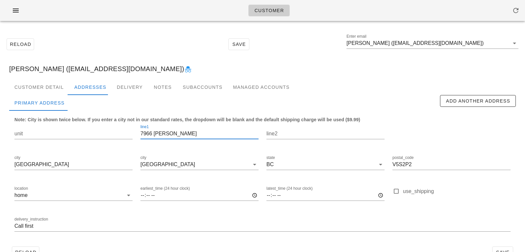
click at [178, 138] on input "7966 Elliot" at bounding box center [200, 134] width 118 height 11
type input "7966 Elliot St"
click at [54, 84] on div "Customer Detail" at bounding box center [39, 87] width 60 height 16
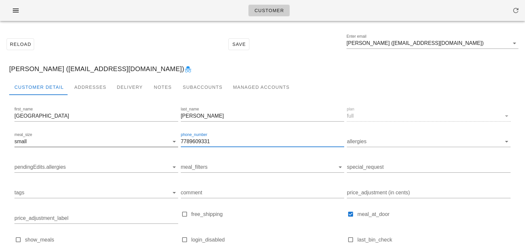
drag, startPoint x: 214, startPoint y: 141, endPoint x: 152, endPoint y: 136, distance: 62.3
click at [152, 136] on div "first_name Dallas last_name ryans plan full meal_size small phone_number 778960…" at bounding box center [262, 187] width 499 height 166
click at [89, 89] on div "Addresses" at bounding box center [90, 87] width 43 height 16
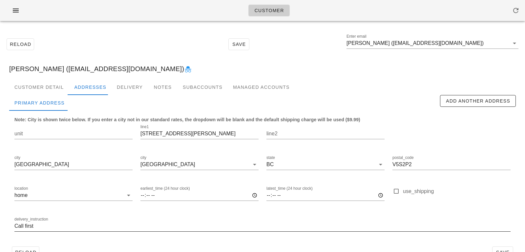
click at [24, 227] on input "Call first" at bounding box center [262, 226] width 496 height 11
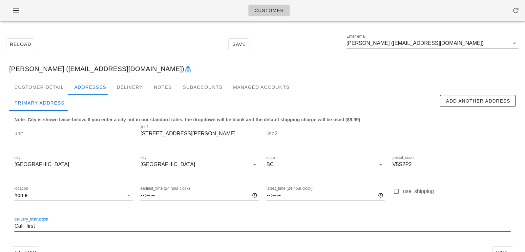
paste input "7789609331"
click at [33, 225] on input "Call 7789609331 first" at bounding box center [262, 226] width 496 height 11
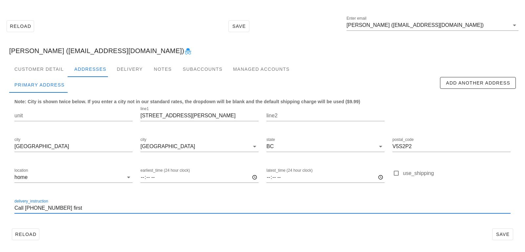
type input "Call 778 960 9331 first"
click at [506, 228] on div "Reload Save" at bounding box center [262, 234] width 507 height 17
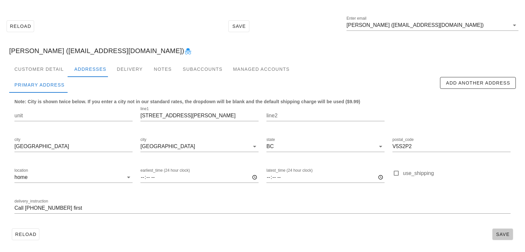
click at [506, 231] on button "Save" at bounding box center [502, 235] width 21 height 12
drag, startPoint x: 182, startPoint y: 116, endPoint x: 133, endPoint y: 115, distance: 48.3
click at [134, 115] on div "unit line1 7966 Elliot St line2 city Vancouver city Vancouver state BC postal_c…" at bounding box center [263, 162] width 504 height 123
click at [182, 230] on div "Reload Save" at bounding box center [262, 234] width 507 height 17
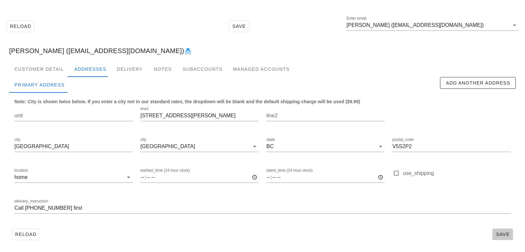
click at [498, 233] on span "Save" at bounding box center [502, 234] width 15 height 5
click at [51, 72] on div "Customer Detail" at bounding box center [39, 69] width 60 height 16
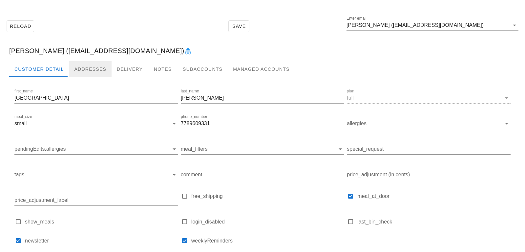
click at [76, 67] on div "Addresses" at bounding box center [90, 69] width 43 height 16
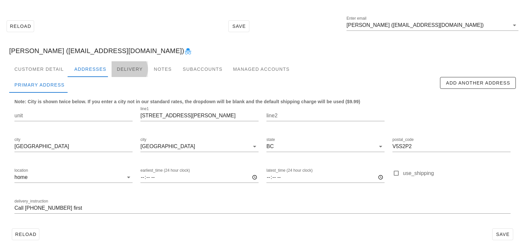
click at [128, 71] on div "Delivery" at bounding box center [130, 69] width 36 height 16
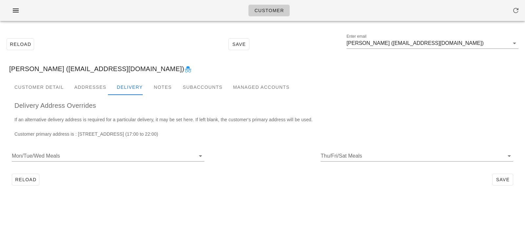
click at [97, 67] on div "[PERSON_NAME] ([EMAIL_ADDRESS][DOMAIN_NAME])" at bounding box center [262, 68] width 517 height 21
click at [86, 86] on div "Addresses" at bounding box center [90, 87] width 43 height 16
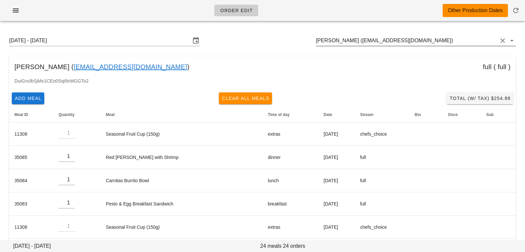
click at [344, 37] on input "[PERSON_NAME] ([EMAIL_ADDRESS][DOMAIN_NAME])" at bounding box center [407, 40] width 182 height 11
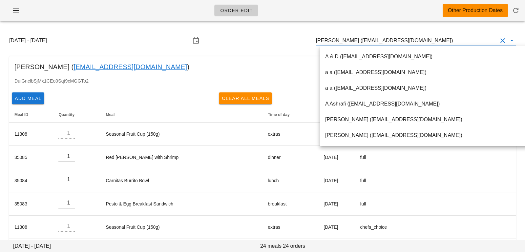
click at [349, 40] on input "[PERSON_NAME] ([EMAIL_ADDRESS][DOMAIN_NAME])" at bounding box center [407, 40] width 182 height 11
drag, startPoint x: 348, startPoint y: 40, endPoint x: 428, endPoint y: 38, distance: 79.8
click at [428, 39] on input "[PERSON_NAME] ([EMAIL_ADDRESS][DOMAIN_NAME])" at bounding box center [407, 40] width 182 height 11
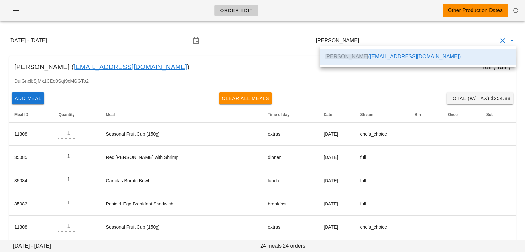
click at [271, 36] on div "[DATE] - [DATE] [PERSON_NAME]" at bounding box center [262, 40] width 517 height 21
type input "[PERSON_NAME] ([EMAIL_ADDRESS][DOMAIN_NAME])"
